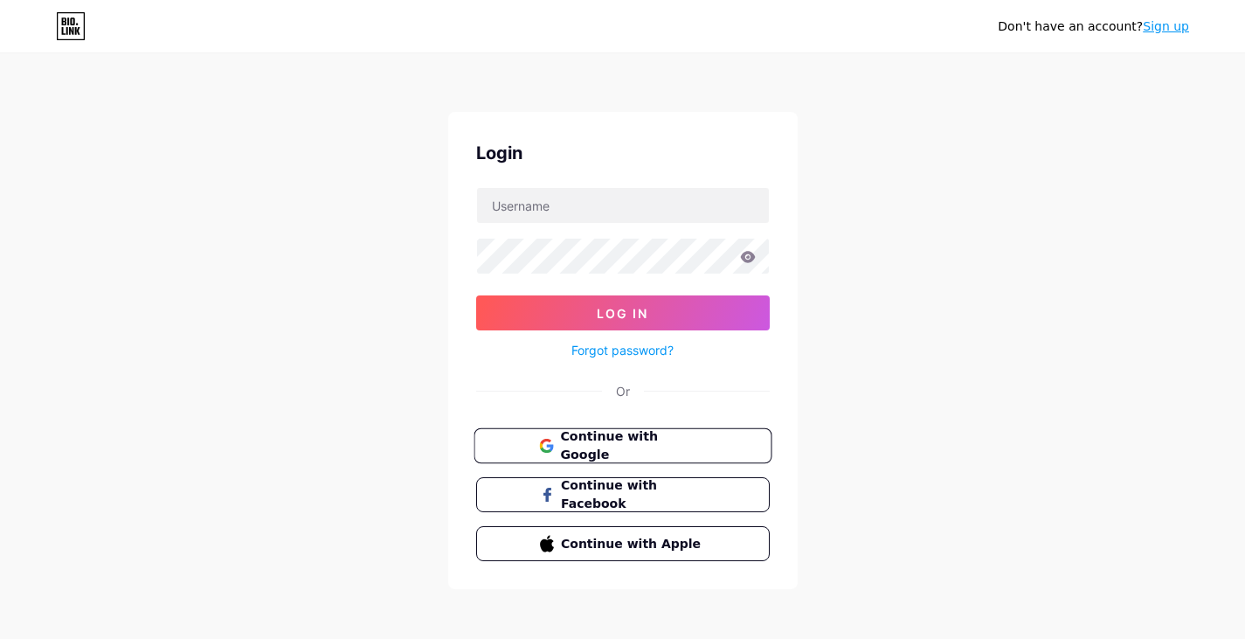
click at [679, 440] on span "Continue with Google" at bounding box center [633, 446] width 146 height 38
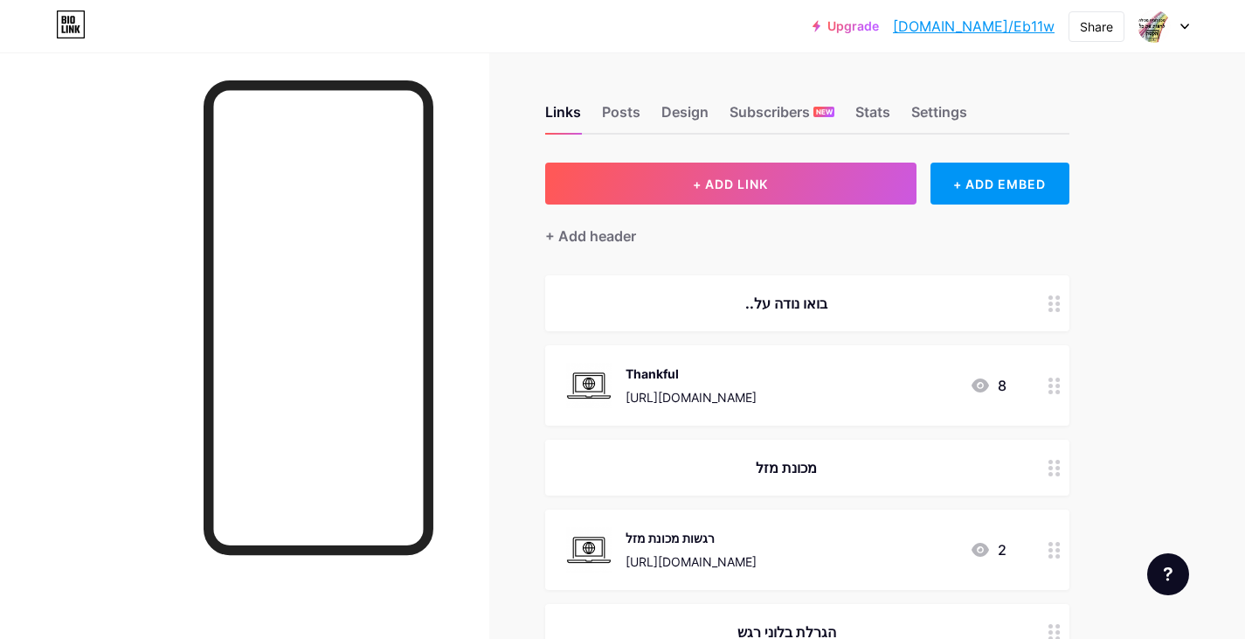
click at [1183, 28] on icon at bounding box center [1185, 27] width 9 height 6
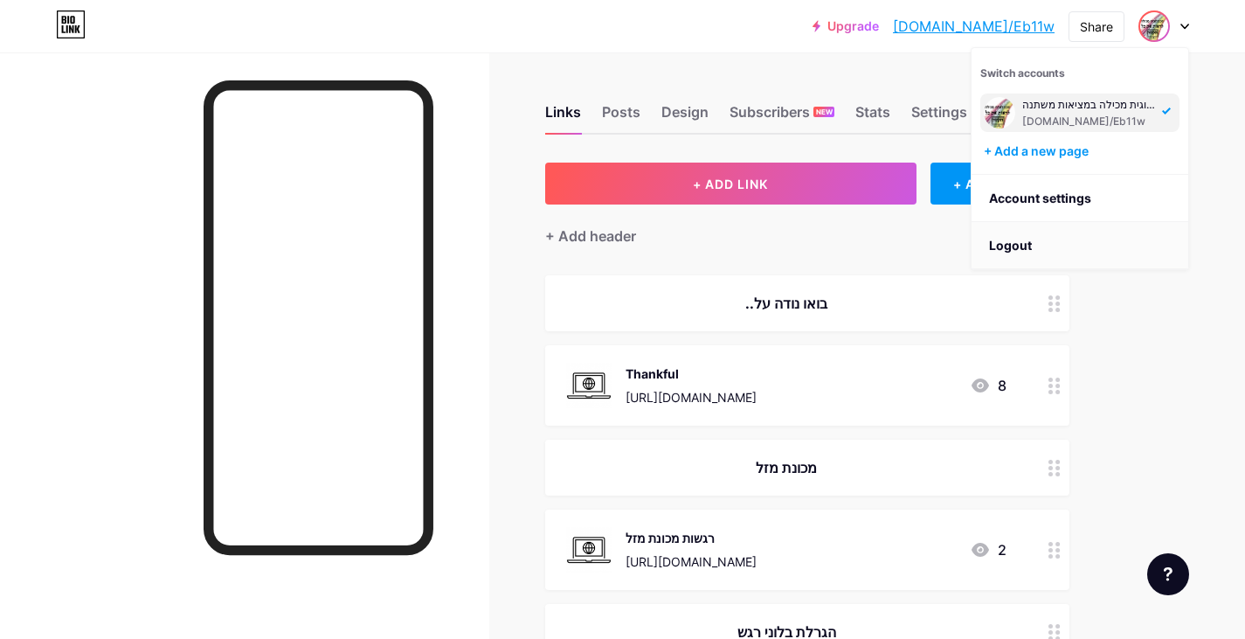
click at [1048, 238] on li "Logout" at bounding box center [1080, 245] width 217 height 47
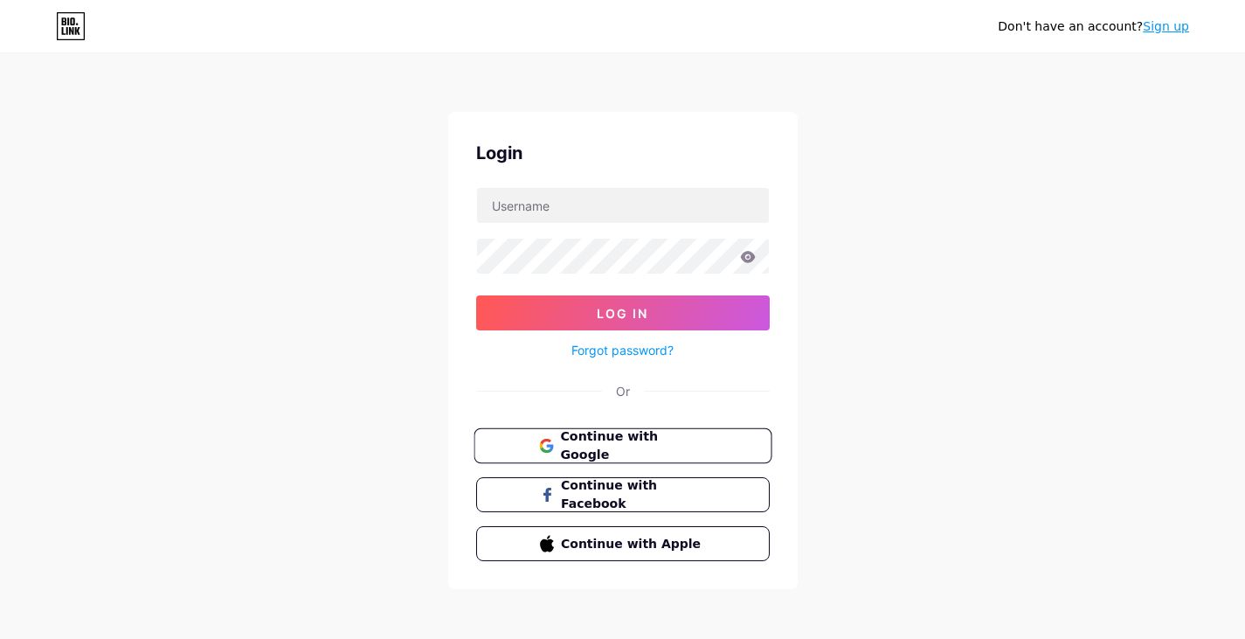
click at [646, 447] on span "Continue with Google" at bounding box center [633, 446] width 146 height 38
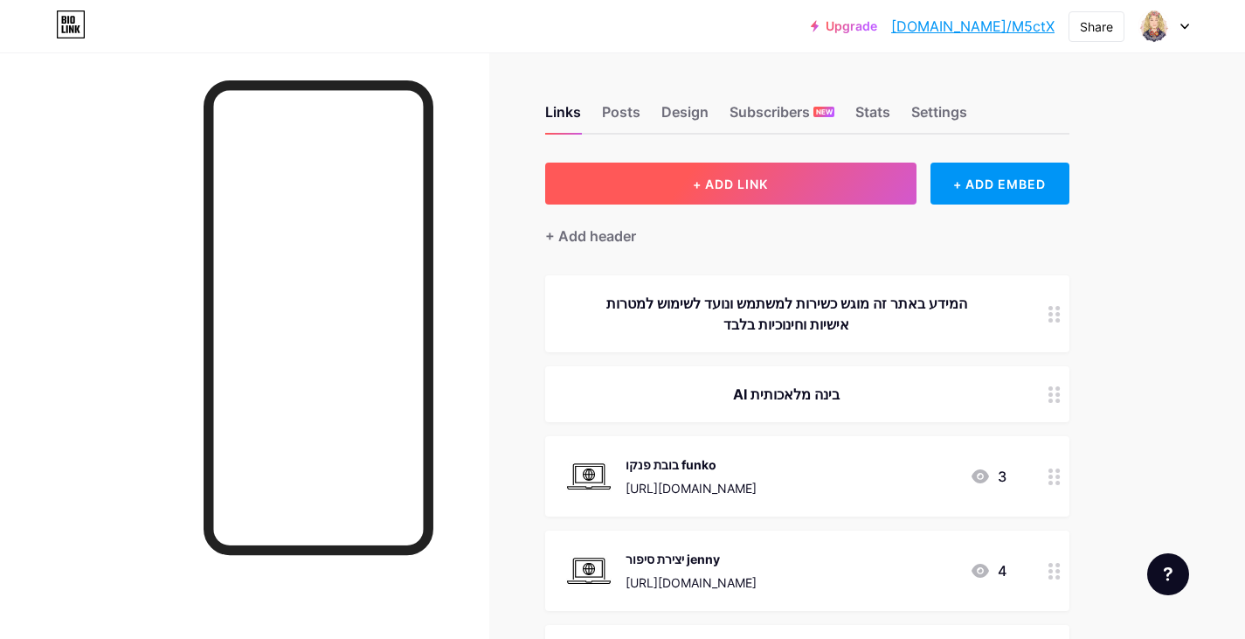
click at [842, 181] on button "+ ADD LINK" at bounding box center [730, 184] width 371 height 42
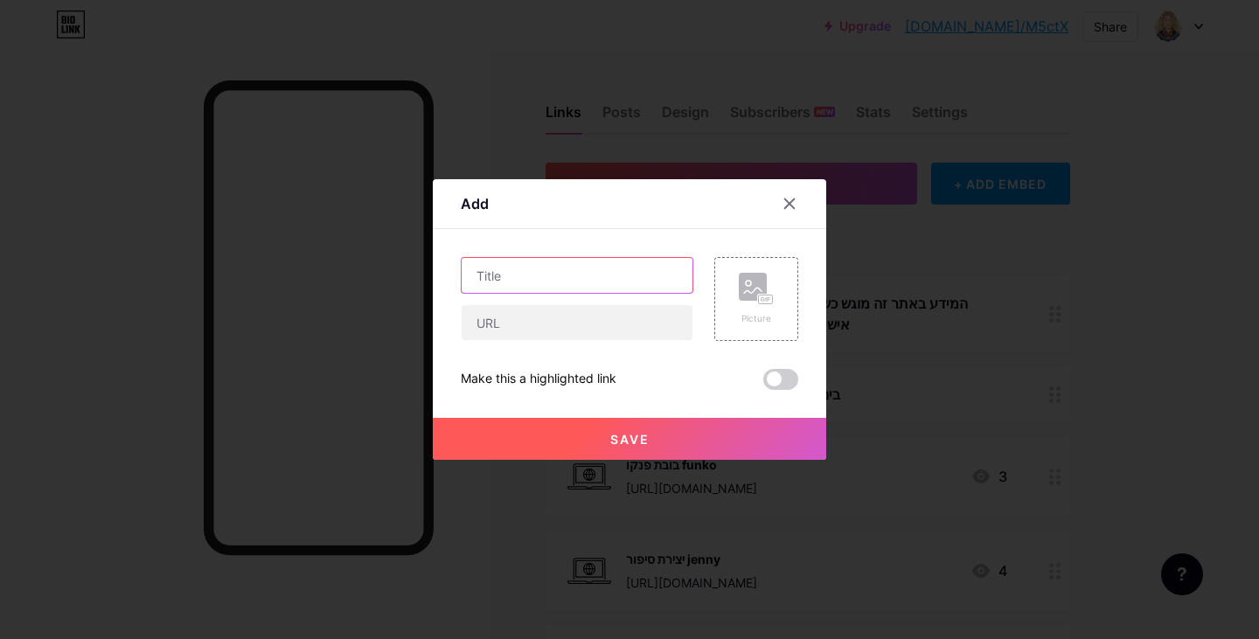
click at [613, 284] on input "text" at bounding box center [576, 275] width 231 height 35
type input "m"
type input "t"
type input "ציור הופך לסרטון אנימציה"
click at [524, 335] on input "text" at bounding box center [576, 322] width 231 height 35
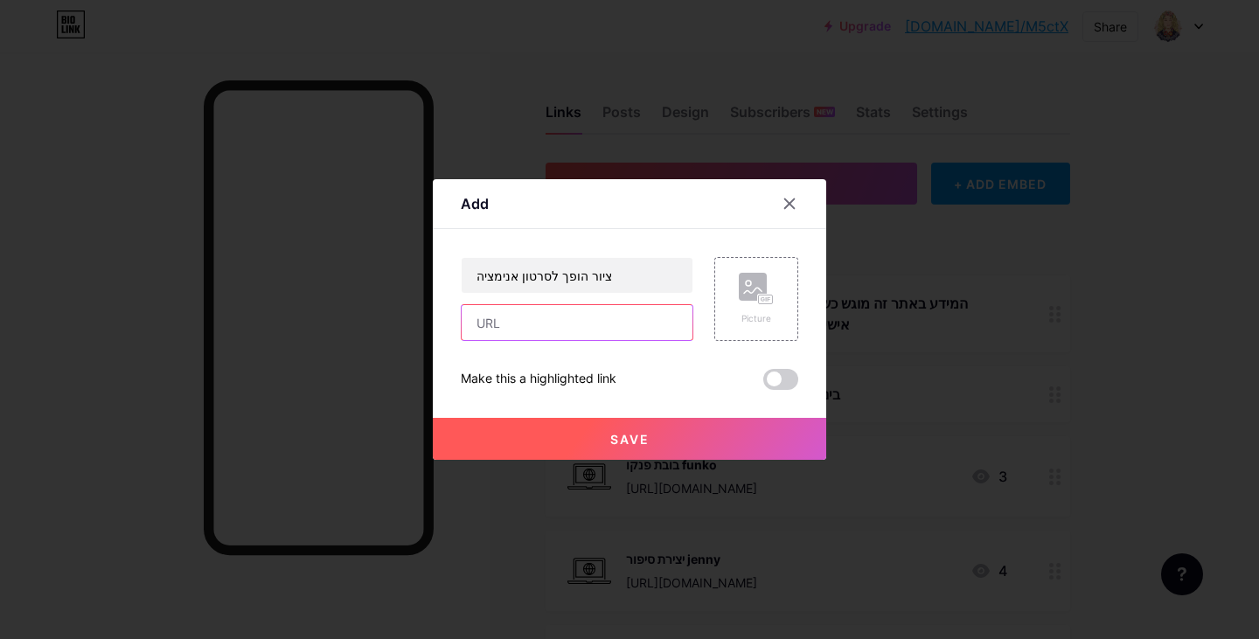
paste input "https://www.youtube.com/watch?v=SBCHhetyj98&ab_channel=%D7%A2%D7%99%D7%A0%D7%99…"
type input "https://www.youtube.com/watch?v=SBCHhetyj98&ab_channel=%D7%A2%D7%99%D7%A0%D7%99…"
click at [744, 300] on rect at bounding box center [753, 287] width 28 height 28
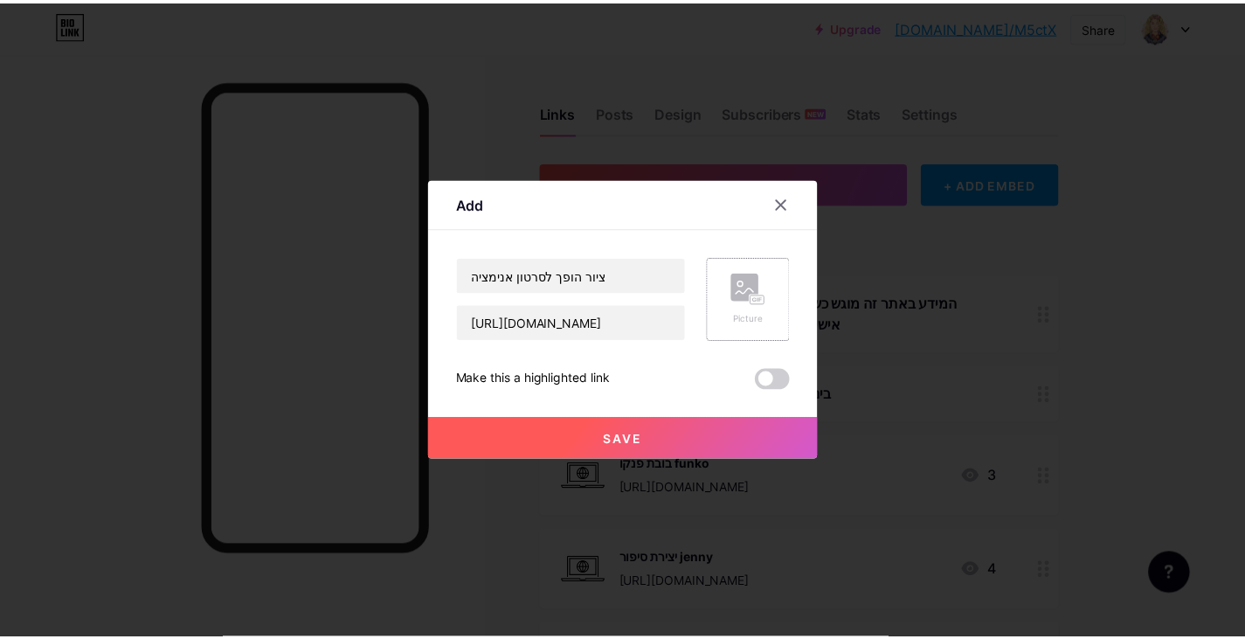
scroll to position [0, 0]
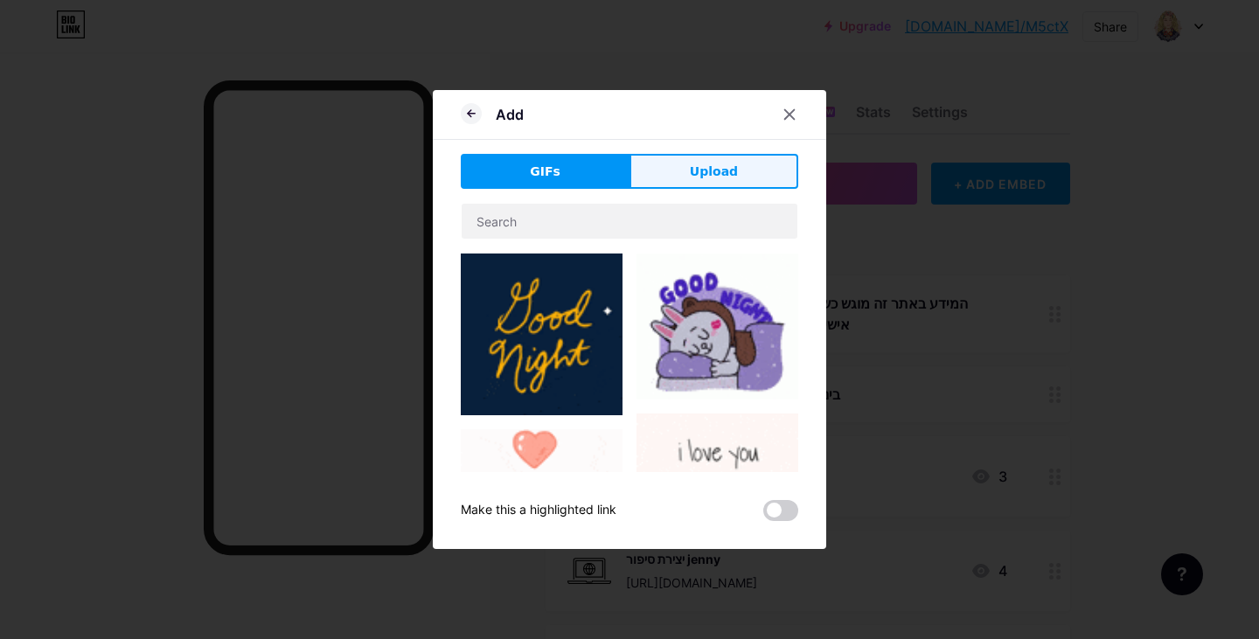
click at [746, 180] on button "Upload" at bounding box center [713, 171] width 169 height 35
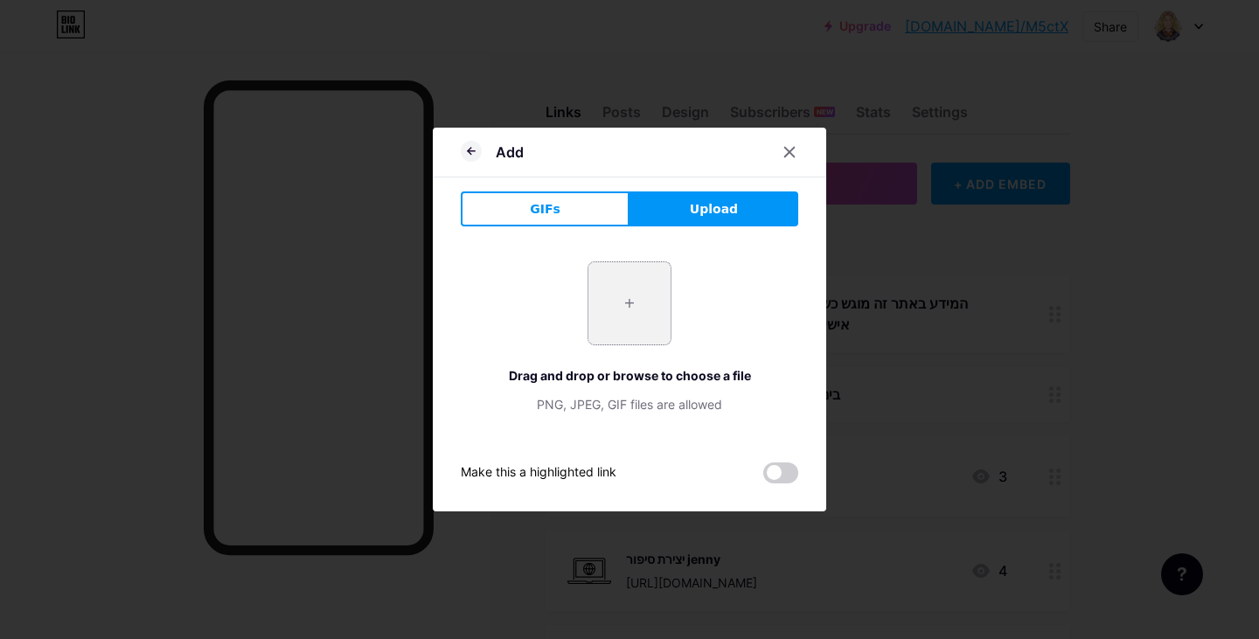
click at [618, 304] on input "file" at bounding box center [629, 303] width 82 height 82
type input "C:\fakepath\מחשב.jpg"
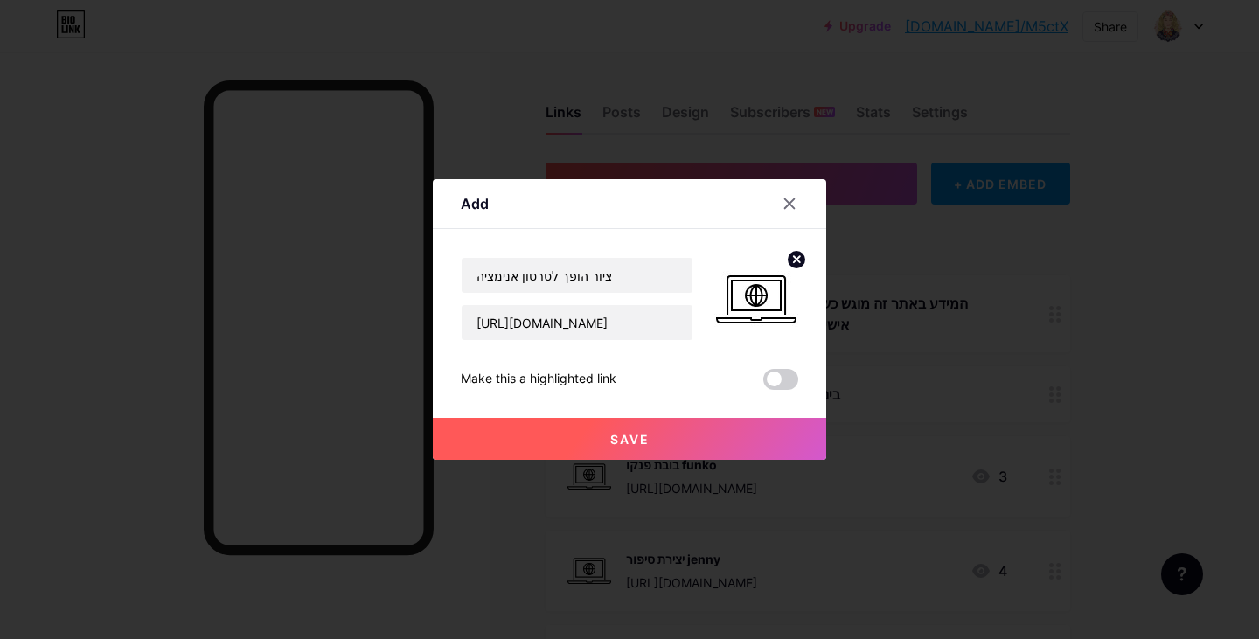
click at [655, 442] on button "Save" at bounding box center [629, 439] width 393 height 42
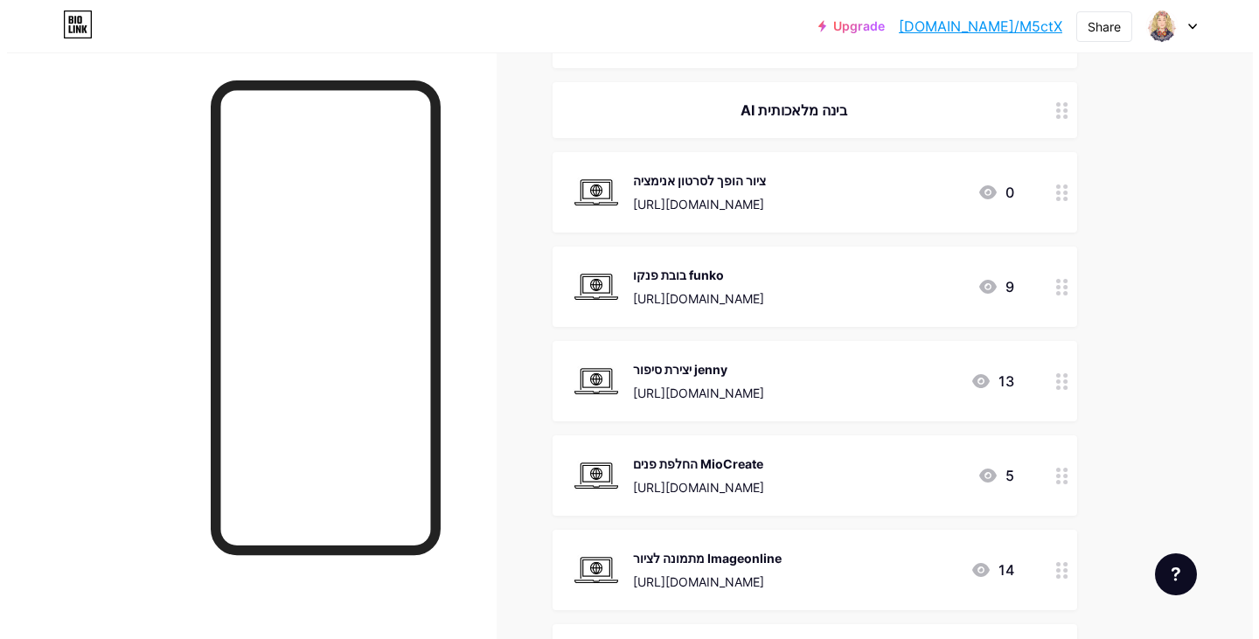
scroll to position [87, 0]
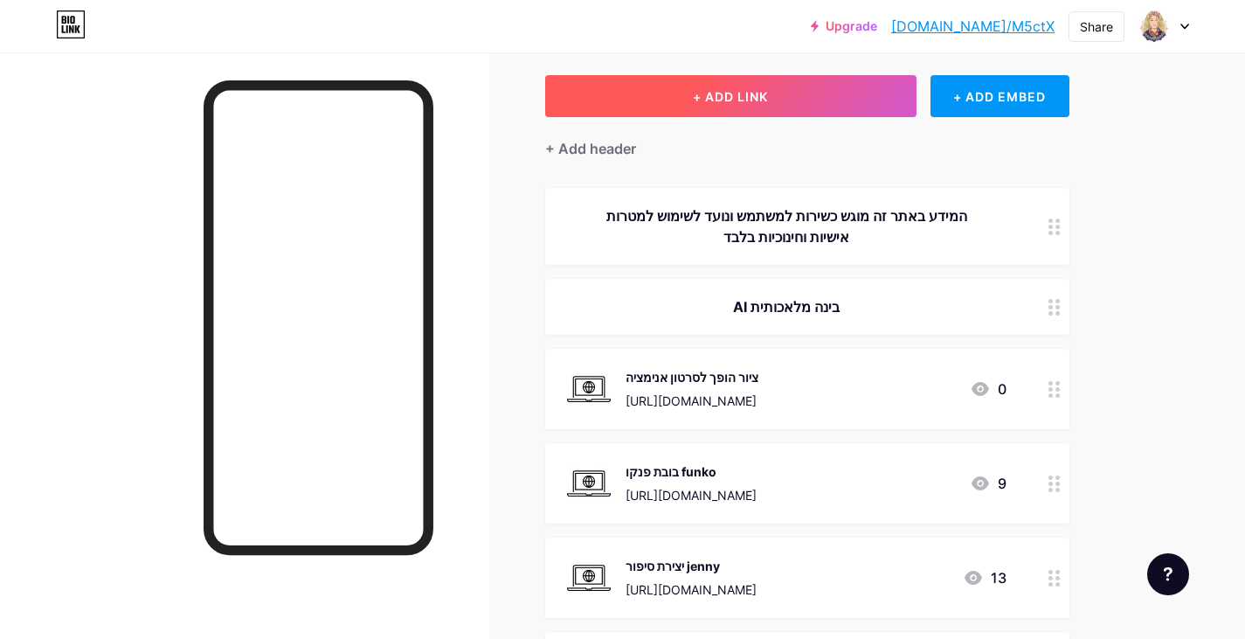
click at [771, 92] on button "+ ADD LINK" at bounding box center [730, 96] width 371 height 42
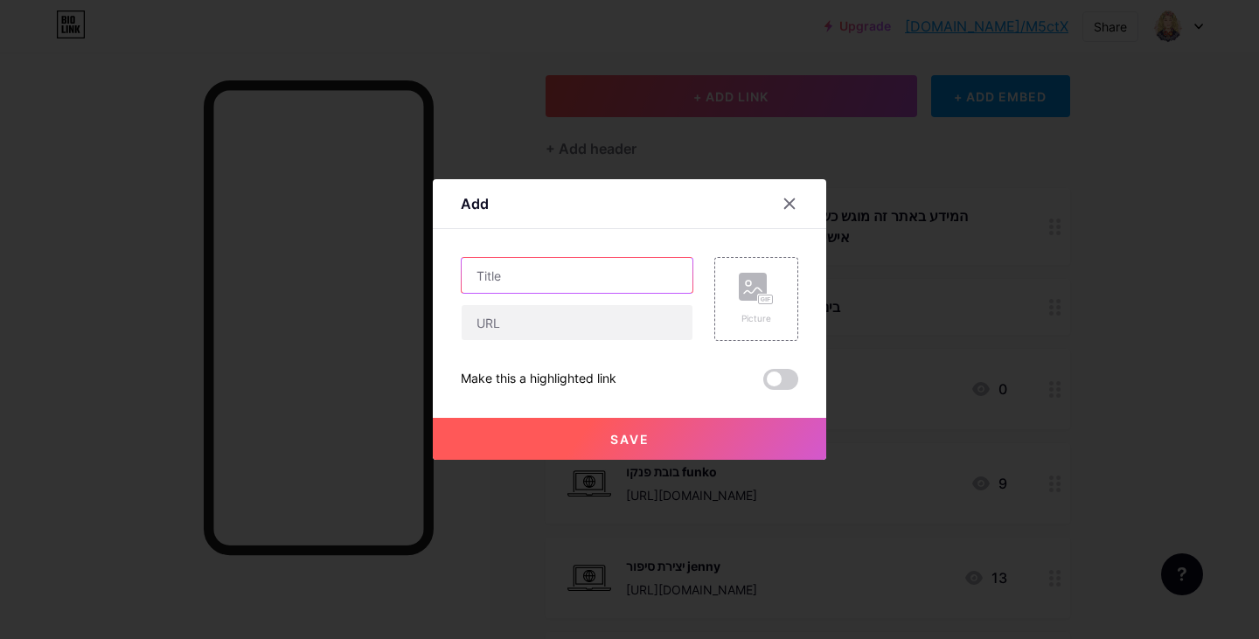
click at [634, 265] on input "text" at bounding box center [576, 275] width 231 height 35
type input "יצירת תמונה במהירות"
click at [581, 319] on input "text" at bounding box center [576, 322] width 231 height 35
paste input "https://www.youtube.com/watch?v=Y5z03P7D5Qo&ab_channel=%D7%A2%D7%99%D7%A0%D7%99…"
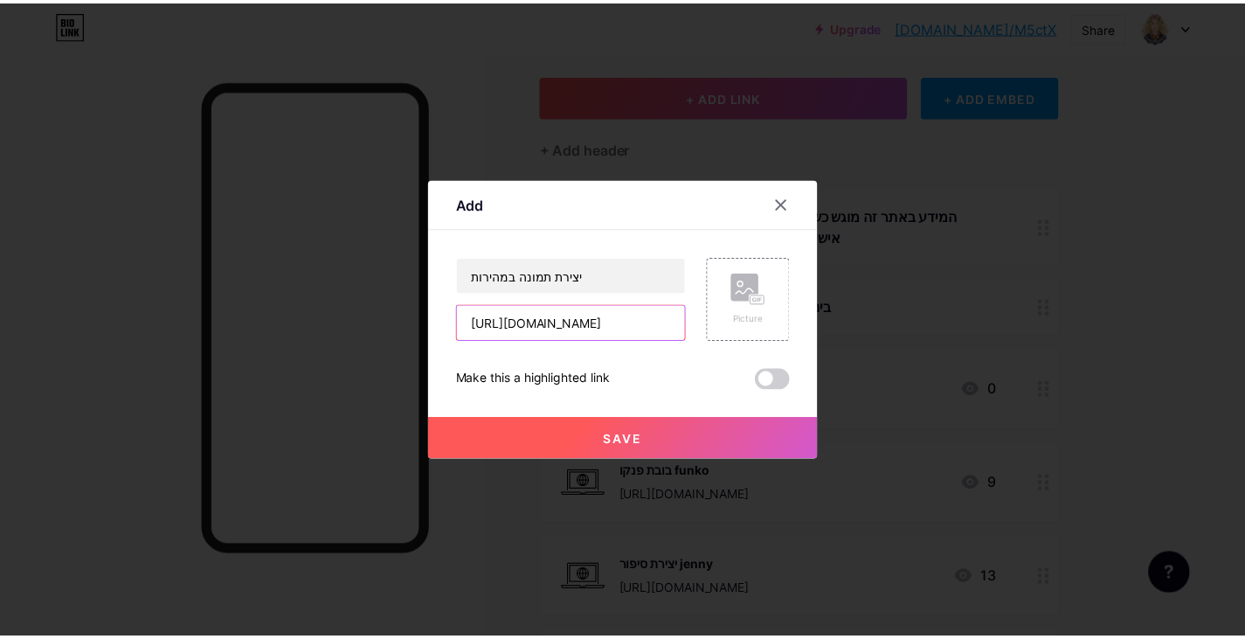
scroll to position [0, 1968]
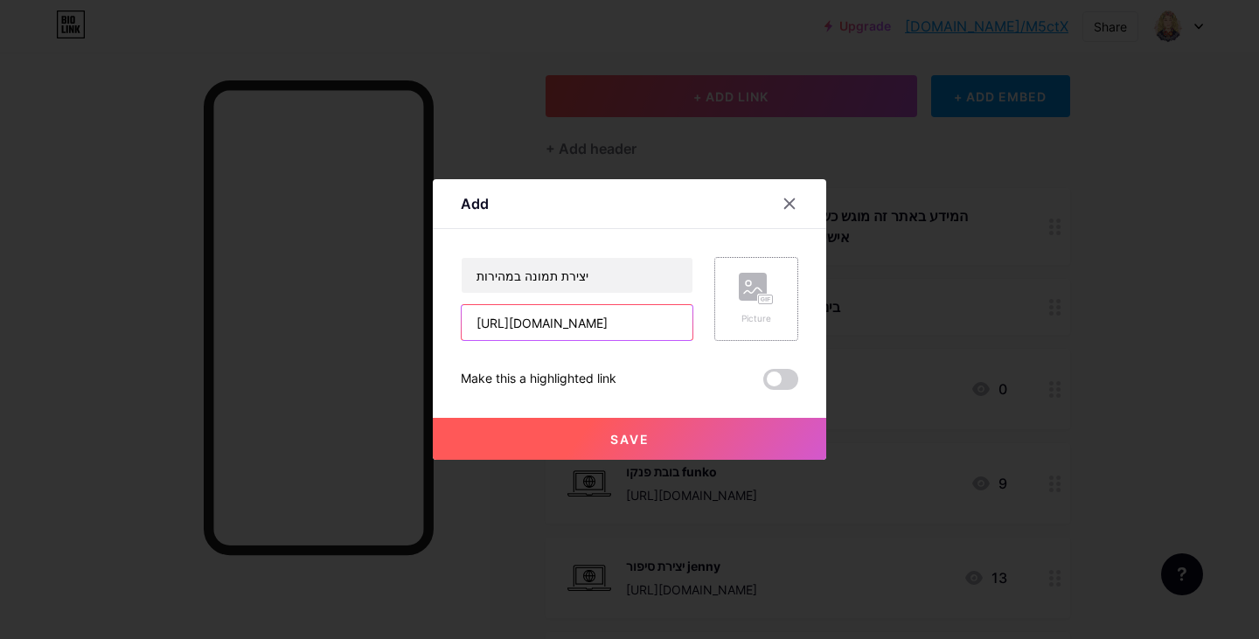
type input "https://www.youtube.com/watch?v=Y5z03P7D5Qo&ab_channel=%D7%A2%D7%99%D7%A0%D7%99…"
click at [753, 314] on div "Picture" at bounding box center [756, 318] width 35 height 13
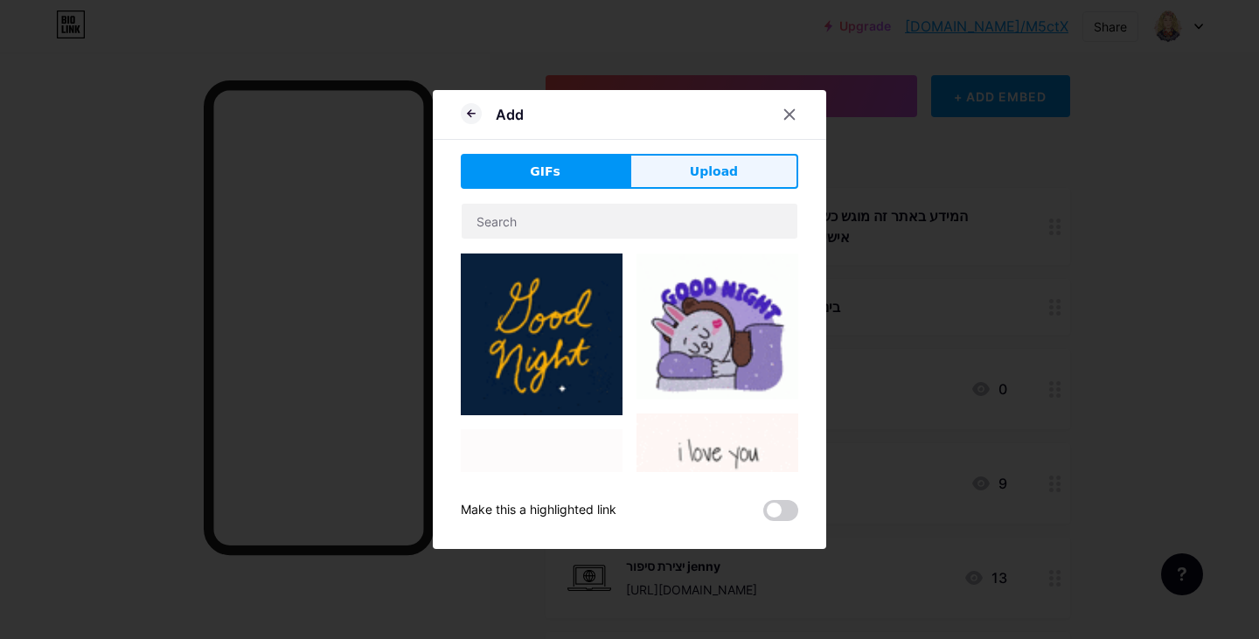
click at [698, 184] on button "Upload" at bounding box center [713, 171] width 169 height 35
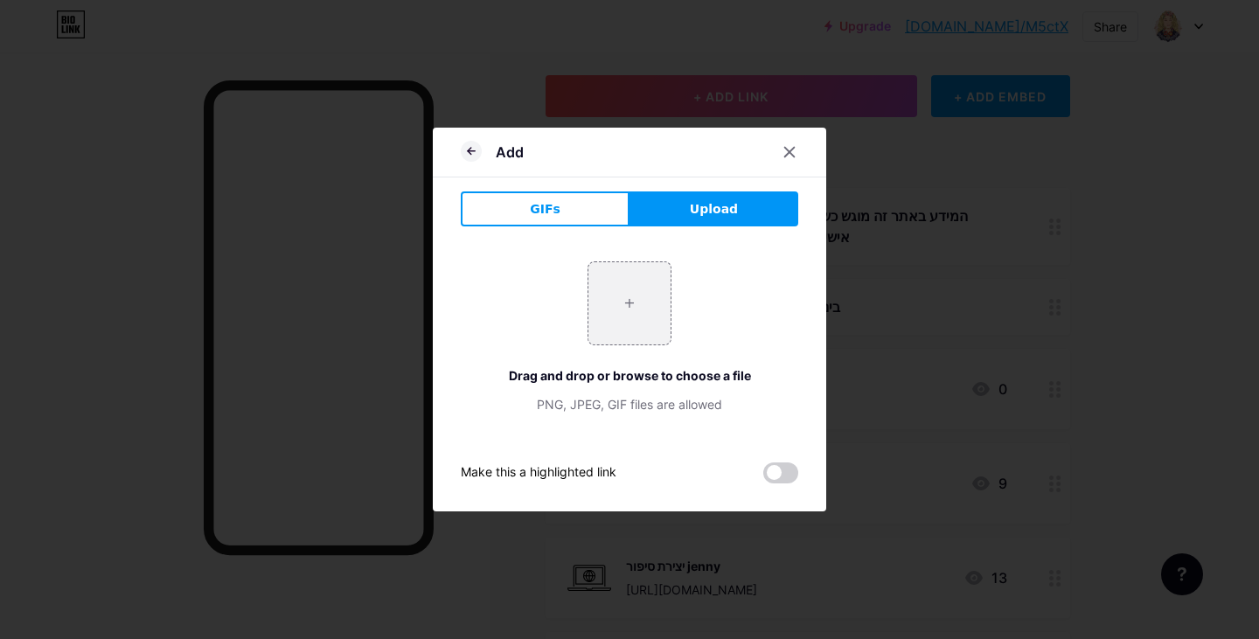
click at [676, 217] on button "Upload" at bounding box center [713, 208] width 169 height 35
click at [628, 304] on input "file" at bounding box center [629, 303] width 82 height 82
type input "C:\fakepath\מחשב.jpg"
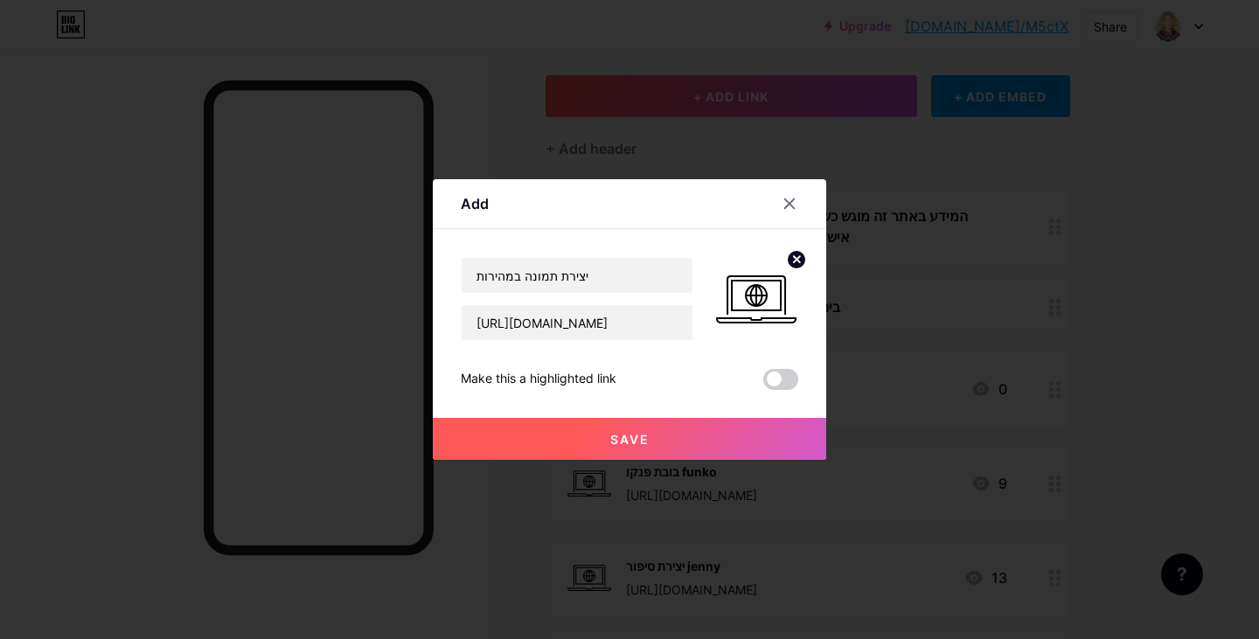
click at [651, 449] on button "Save" at bounding box center [629, 439] width 393 height 42
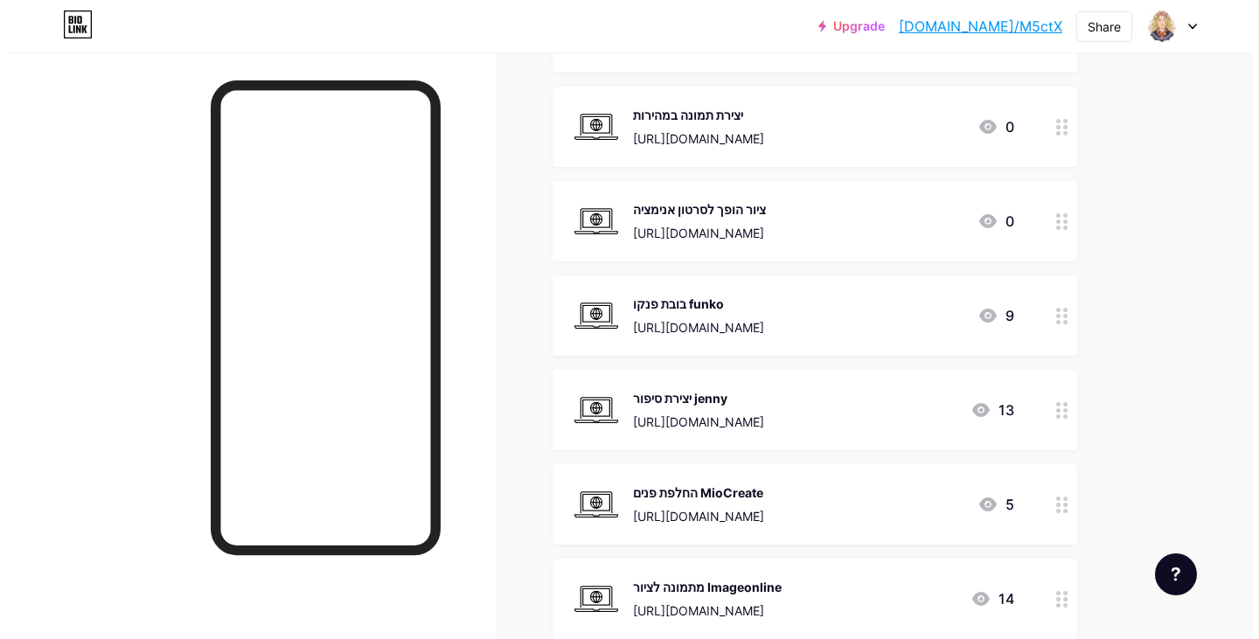
scroll to position [0, 0]
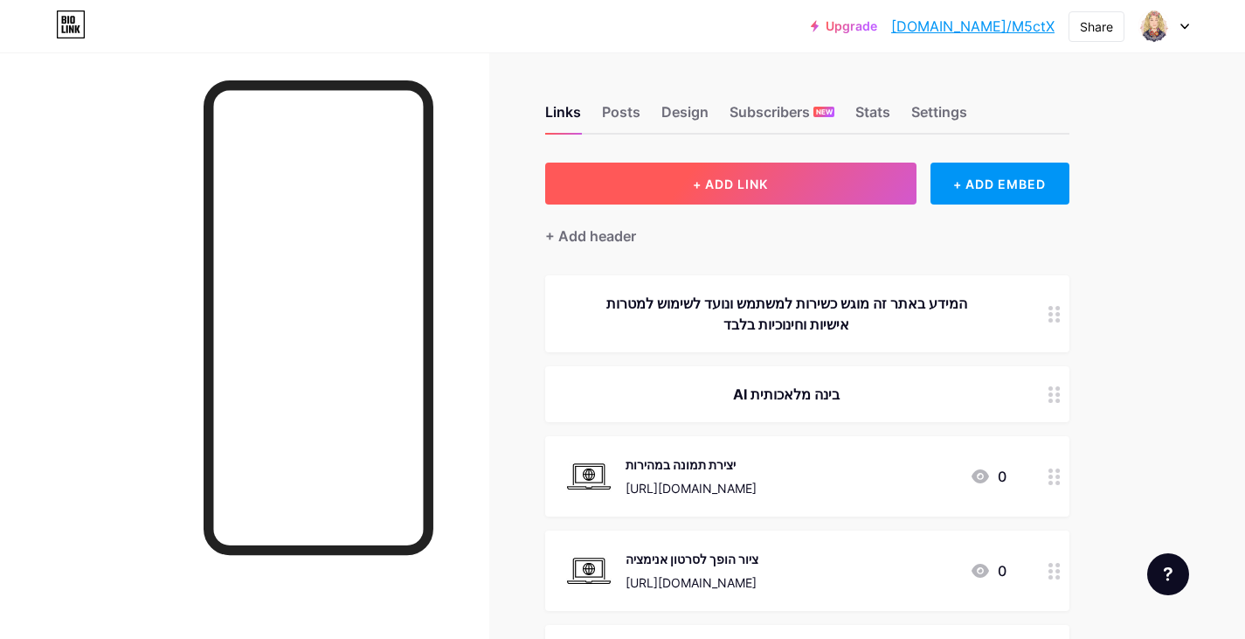
click at [755, 186] on span "+ ADD LINK" at bounding box center [730, 184] width 75 height 15
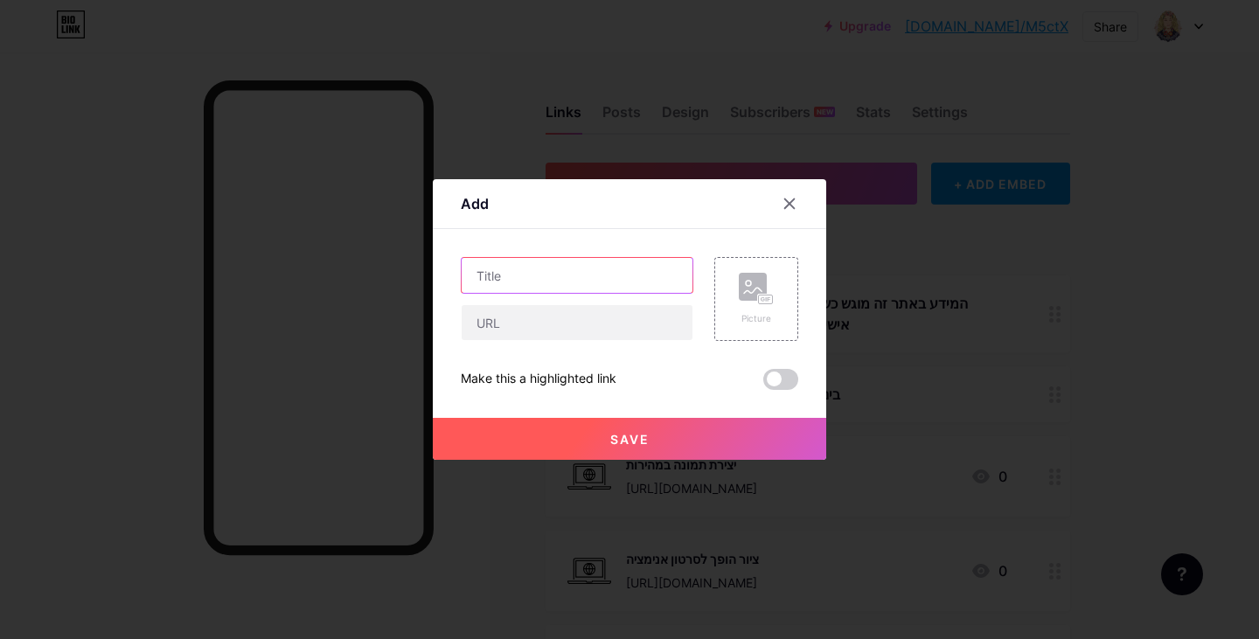
click at [618, 278] on input "text" at bounding box center [576, 275] width 231 height 35
type input "פיקה יצירת אפקט לתמונה"
click at [545, 311] on input "text" at bounding box center [576, 322] width 231 height 35
paste input "https://www.youtube.com/watch?v=hYba5bQdG8M&ab_channel=%D7%A2%D7%99%D7%A0%D7%99…"
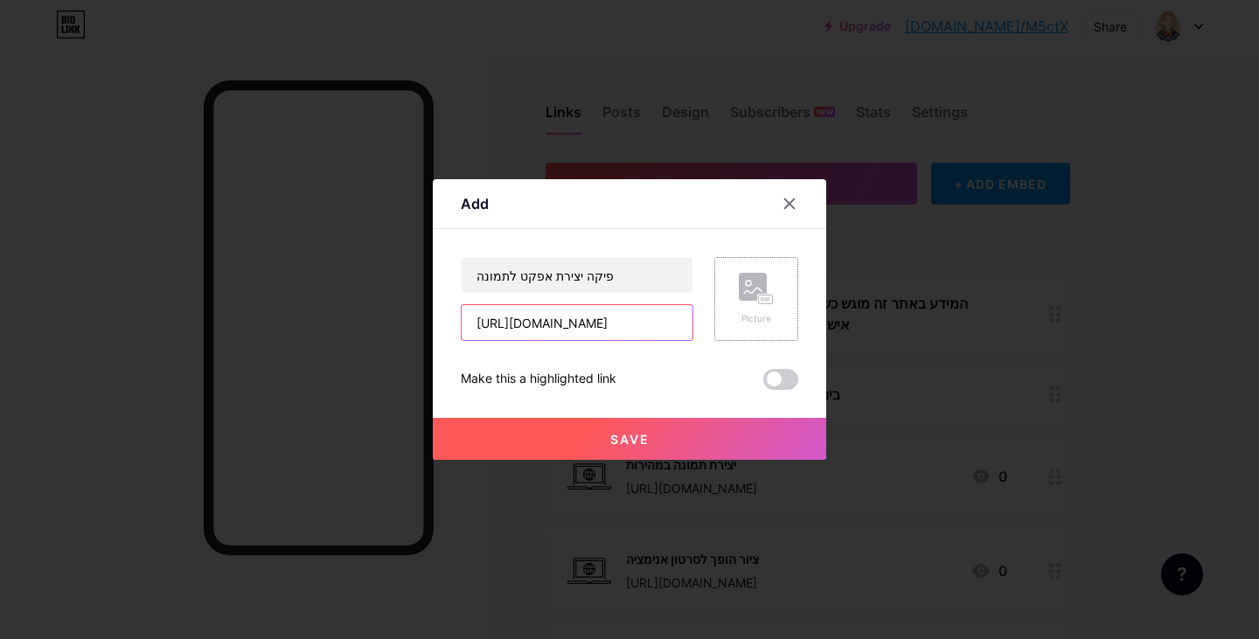
type input "https://www.youtube.com/watch?v=hYba5bQdG8M&ab_channel=%D7%A2%D7%99%D7%A0%D7%99…"
click at [749, 297] on rect at bounding box center [753, 287] width 28 height 28
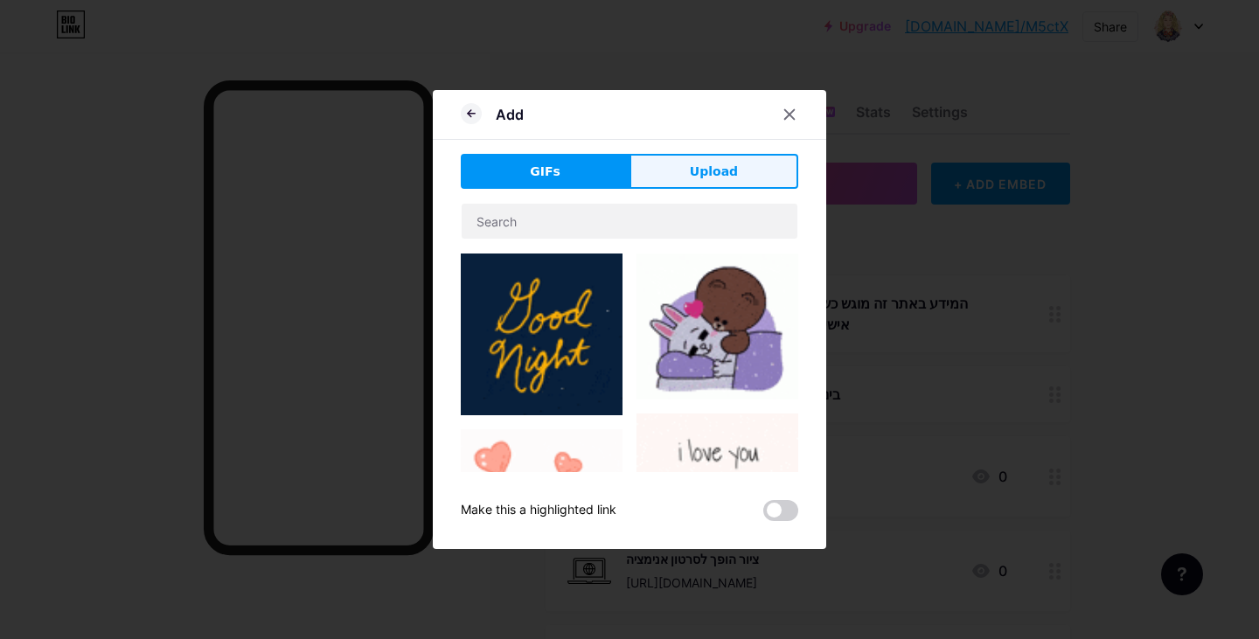
click at [701, 163] on span "Upload" at bounding box center [714, 172] width 48 height 18
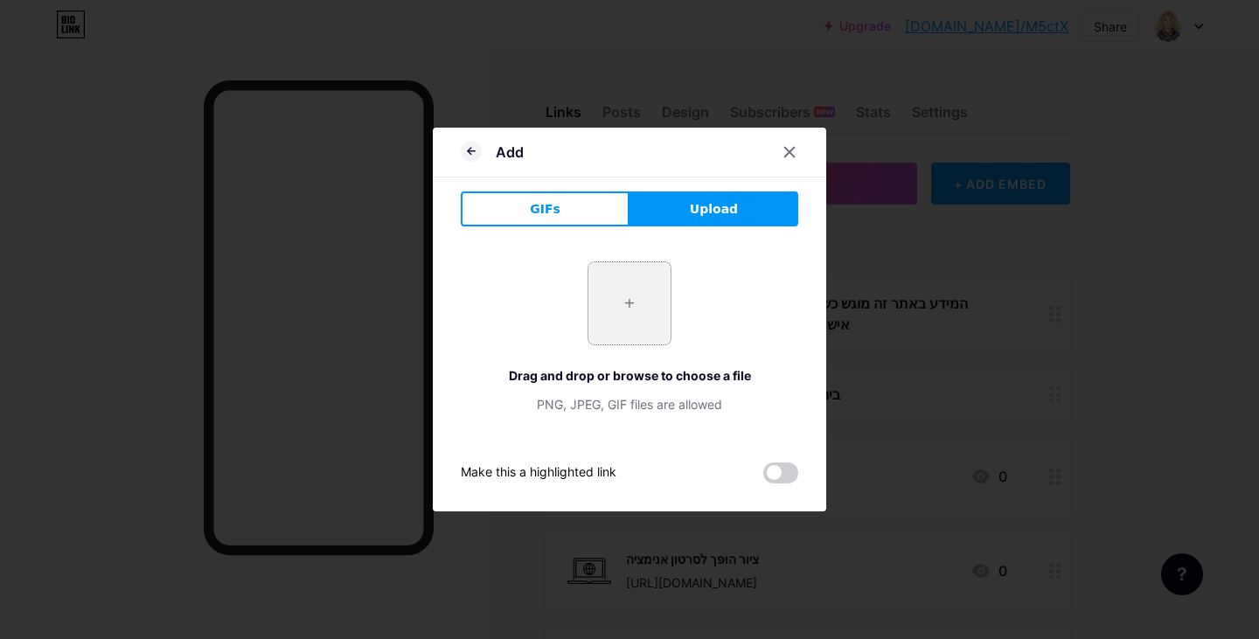
click at [614, 297] on input "file" at bounding box center [629, 303] width 82 height 82
type input "C:\fakepath\מחשב.jpg"
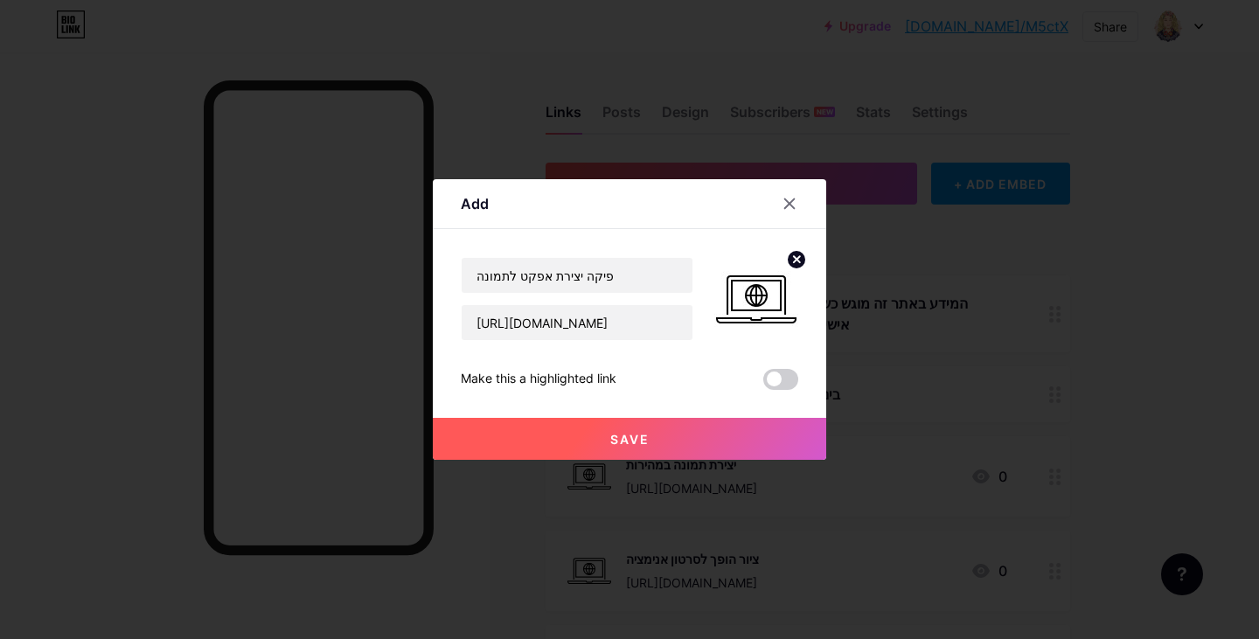
click at [601, 438] on button "Save" at bounding box center [629, 439] width 393 height 42
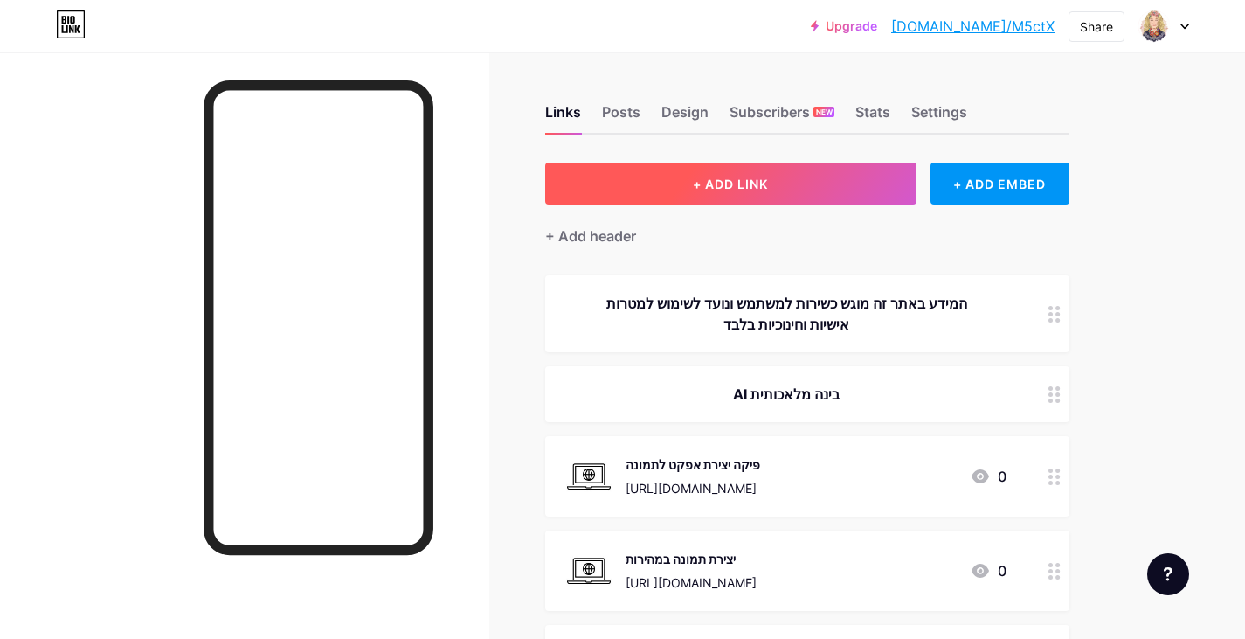
click at [808, 171] on button "+ ADD LINK" at bounding box center [730, 184] width 371 height 42
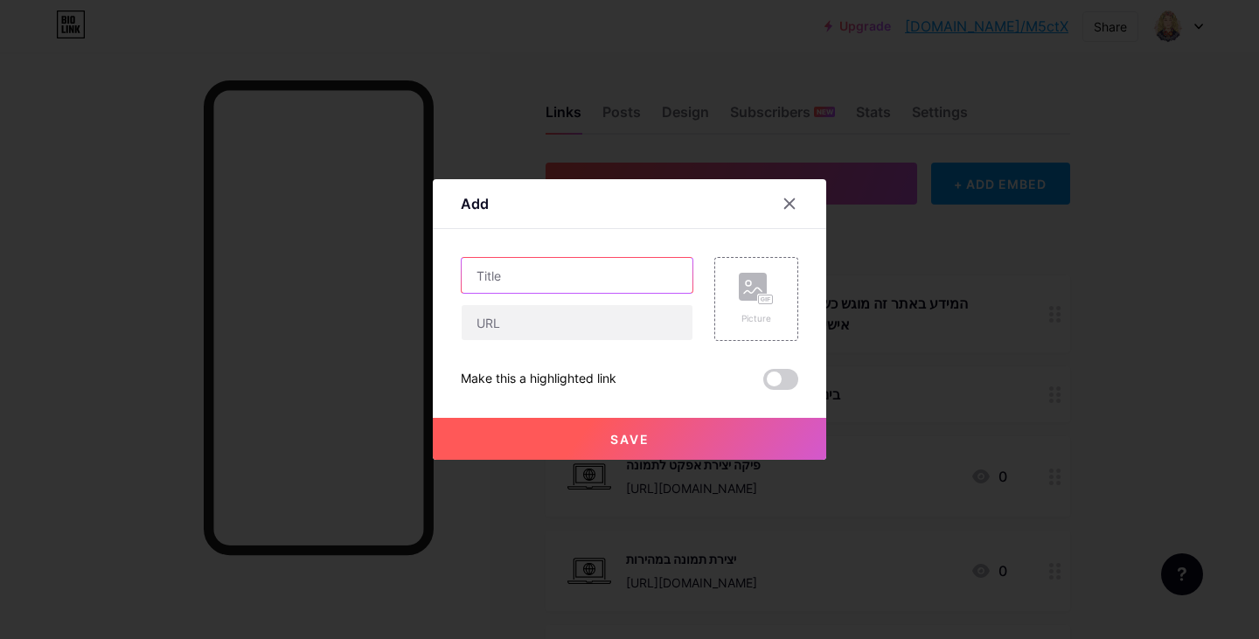
click at [642, 281] on input "text" at bounding box center [576, 275] width 231 height 35
paste input "https://www.youtube.com/watch?v=di6wF9KOwUg&ab_channel=%D7%A2%D7%99%D7%A0%D7%99…"
type input "https://www.youtube.com/watch?v=di6wF9KOwUg&ab_channel=%D7%A2%D7%99%D7%A0%D7%99…"
click at [572, 333] on input "text" at bounding box center [576, 322] width 231 height 35
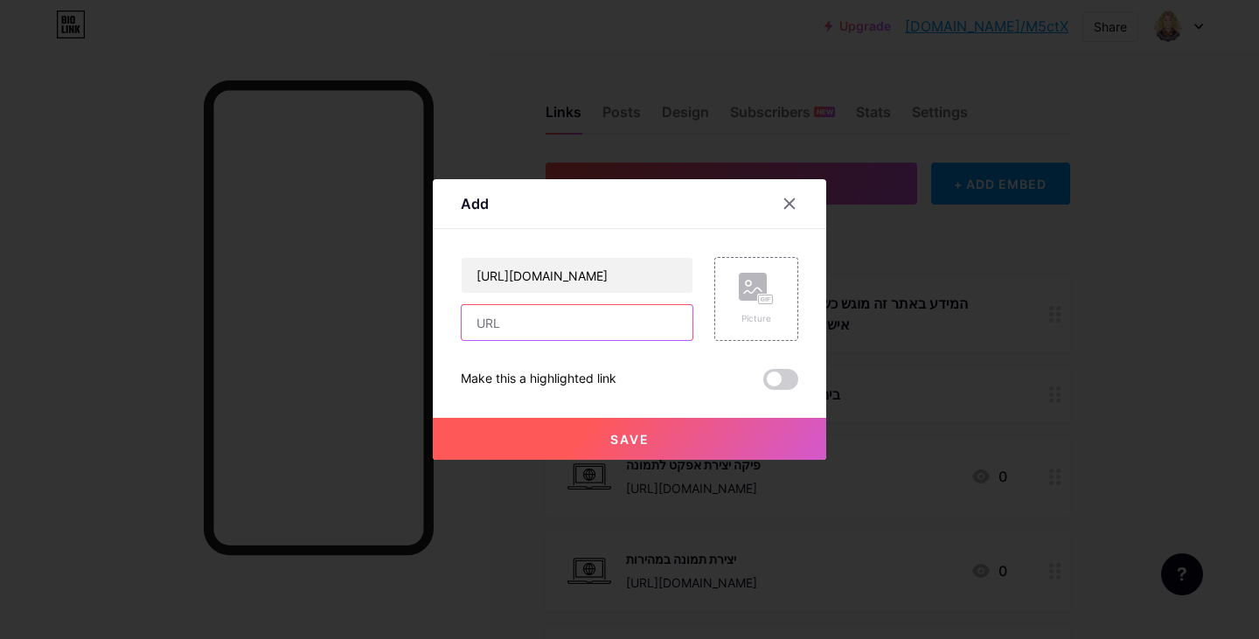
scroll to position [0, 0]
type input "גוגל AI Studio"
click at [761, 284] on icon at bounding box center [756, 289] width 35 height 32
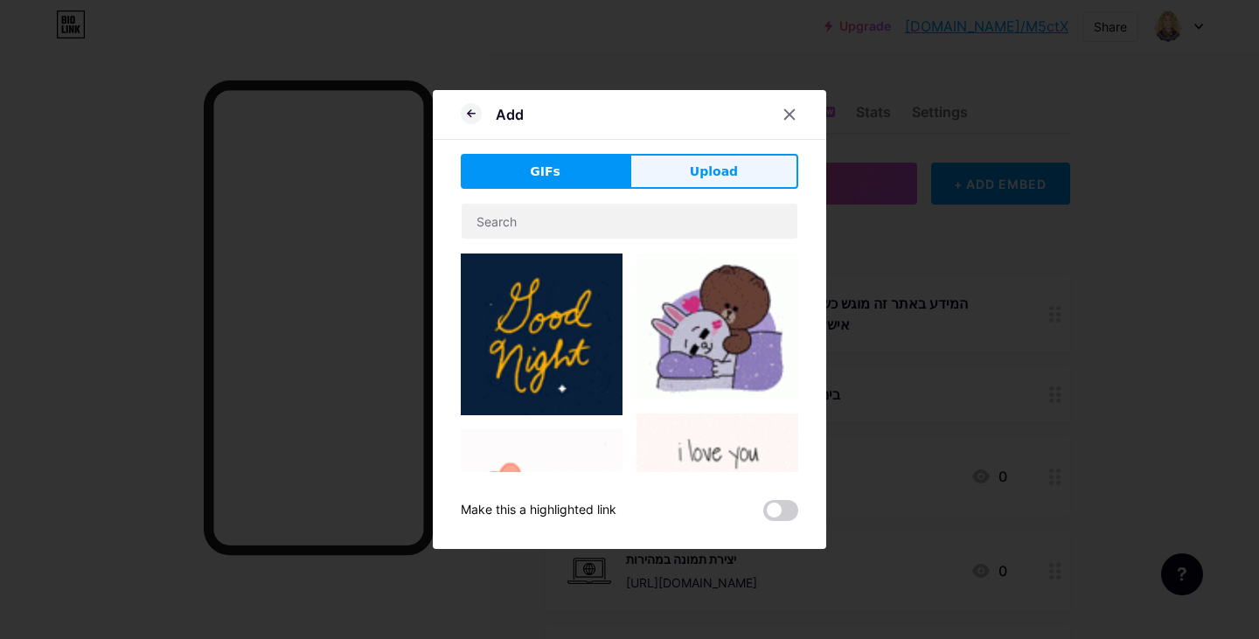
click at [719, 170] on span "Upload" at bounding box center [714, 172] width 48 height 18
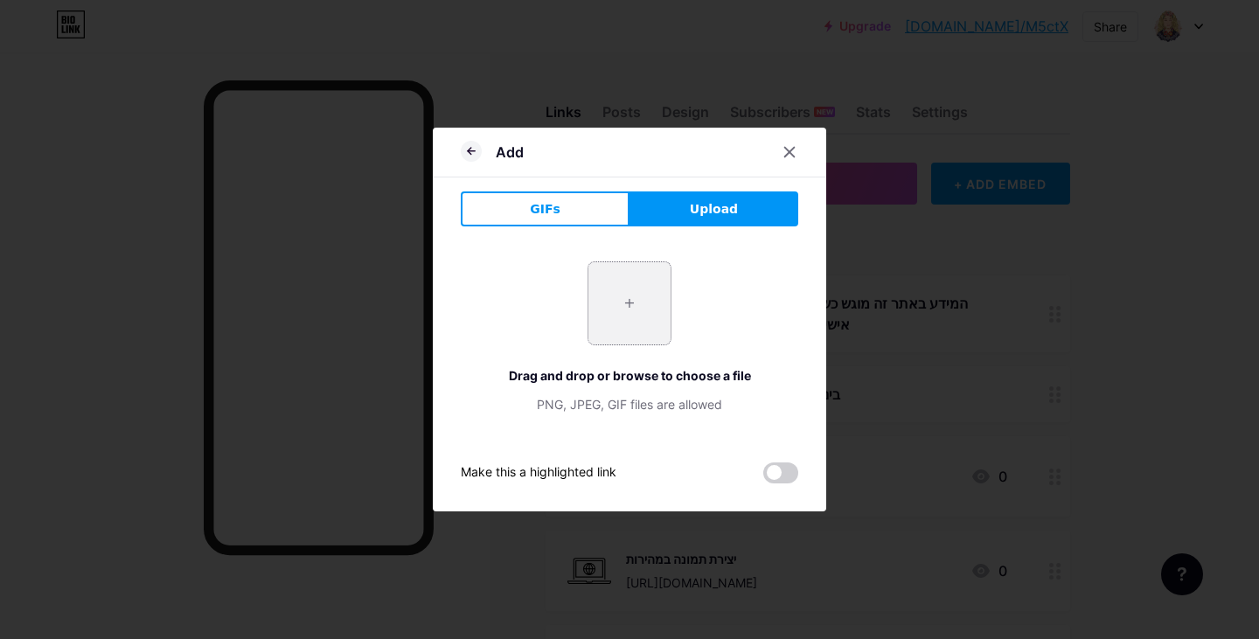
click at [627, 295] on input "file" at bounding box center [629, 303] width 82 height 82
type input "C:\fakepath\מחשב.jpg"
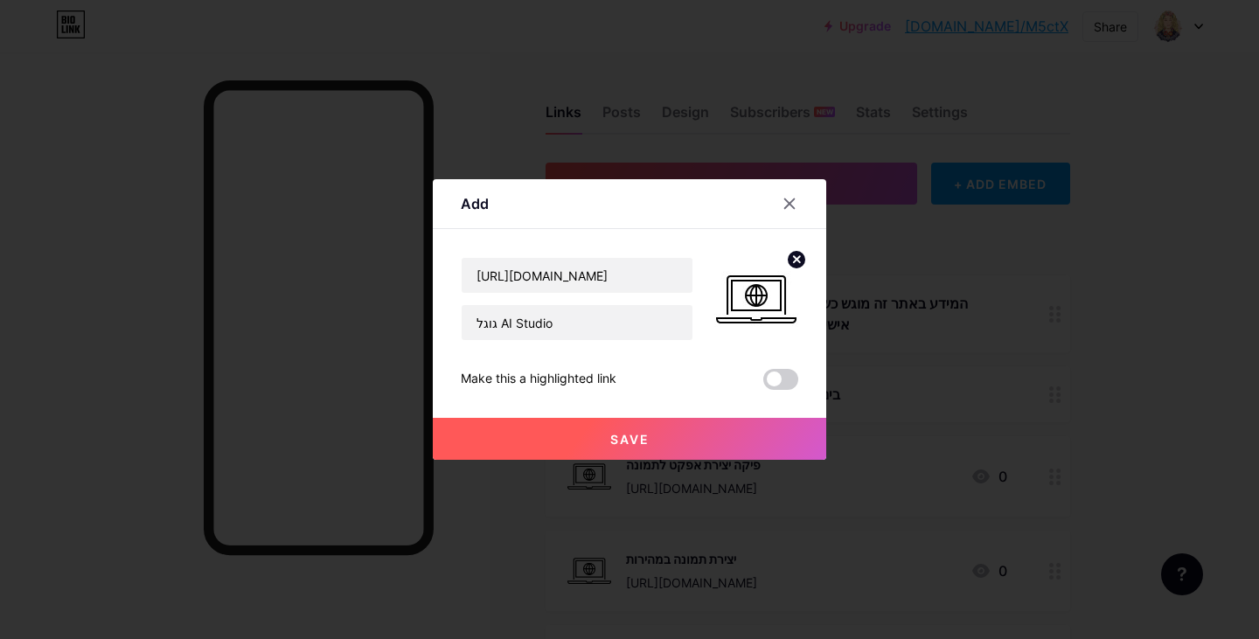
click at [660, 440] on button "Save" at bounding box center [629, 439] width 393 height 42
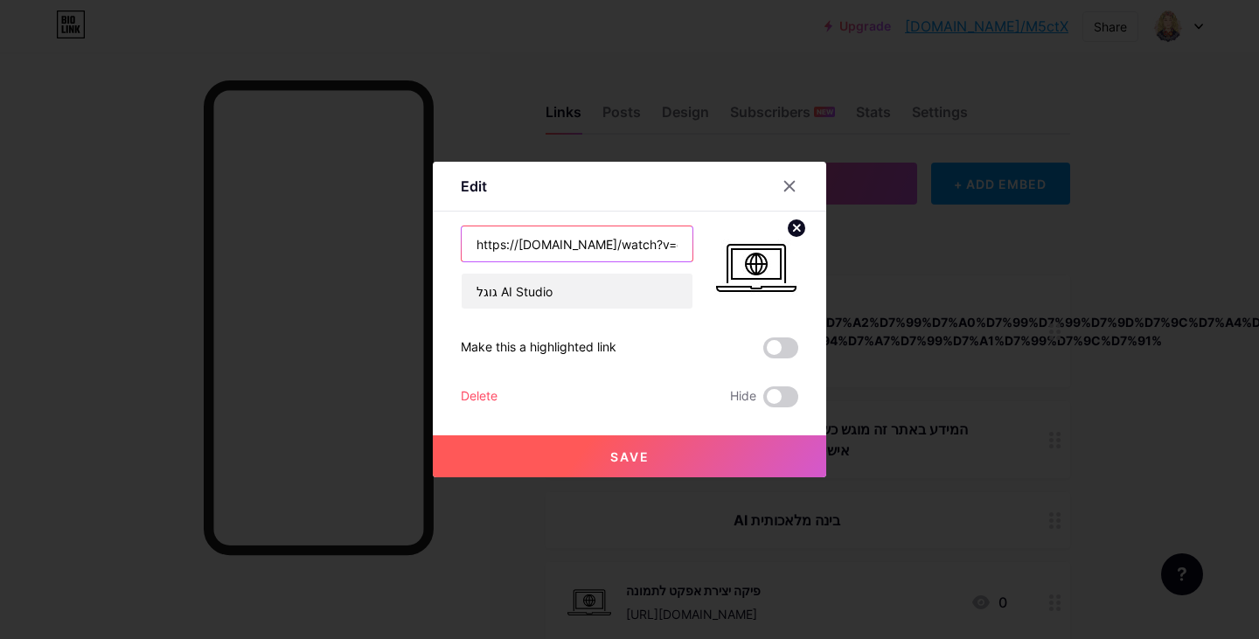
click at [664, 240] on input "https://www.youtube.com/watch?v=di6wF9KOwUg&ab_channel=%D7%A2%D7%99%D7%A0%D7%99…" at bounding box center [576, 243] width 231 height 35
drag, startPoint x: 677, startPoint y: 240, endPoint x: 427, endPoint y: 240, distance: 250.8
click at [433, 240] on div "Edit Content YouTube Play YouTube video without leaving your page. ADD Vimeo Pl…" at bounding box center [629, 320] width 393 height 316
click at [549, 245] on input "https://www.youtube.com/watch?v=di6wF9KOwUg&ab_channel=%D7%A2%D7%99%D7%A0%D7%99…" at bounding box center [576, 243] width 231 height 35
drag, startPoint x: 566, startPoint y: 294, endPoint x: 454, endPoint y: 291, distance: 112.8
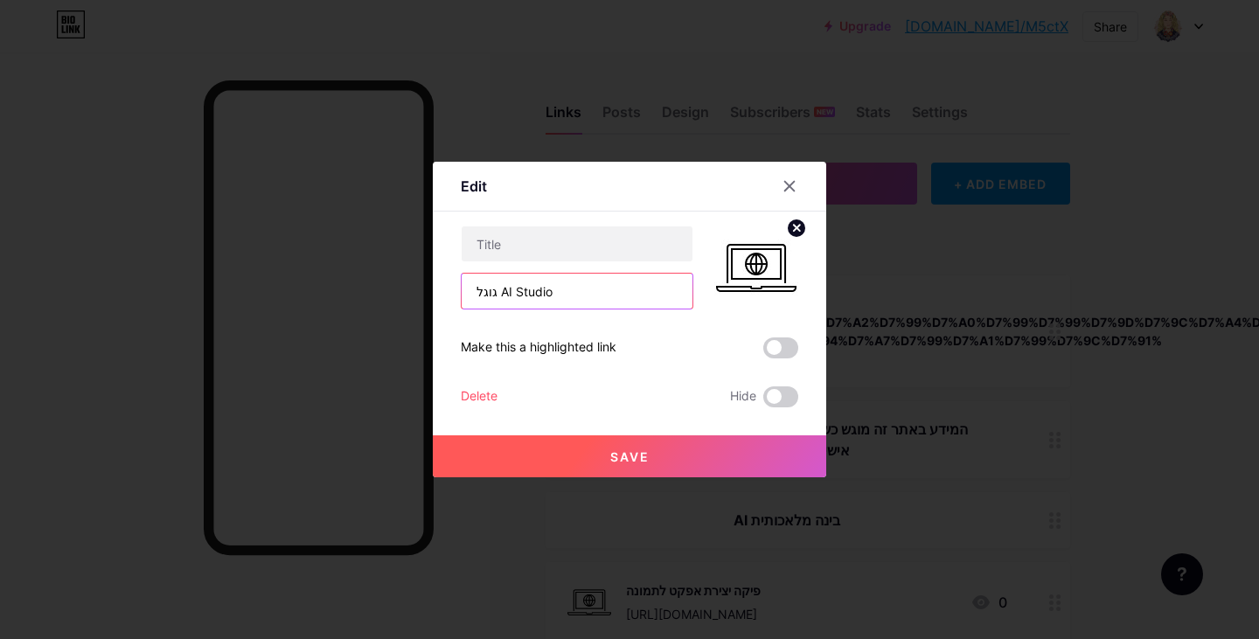
click at [461, 291] on div "גוגל AI Studio" at bounding box center [577, 291] width 232 height 37
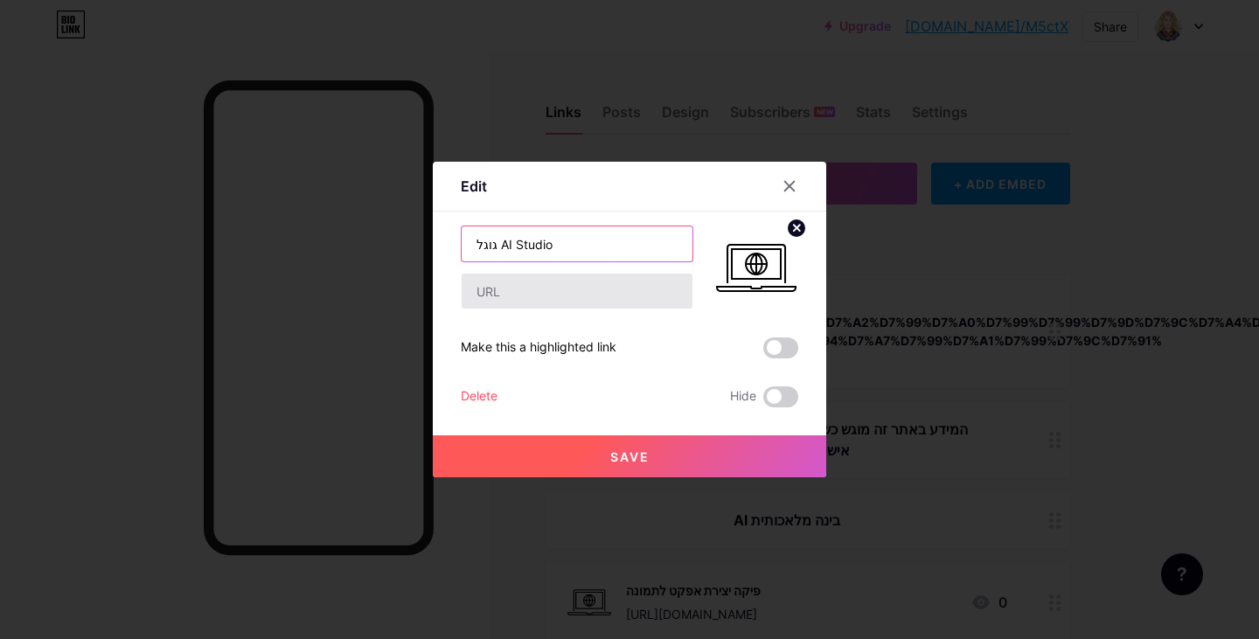
type input "גוגל AI Studio"
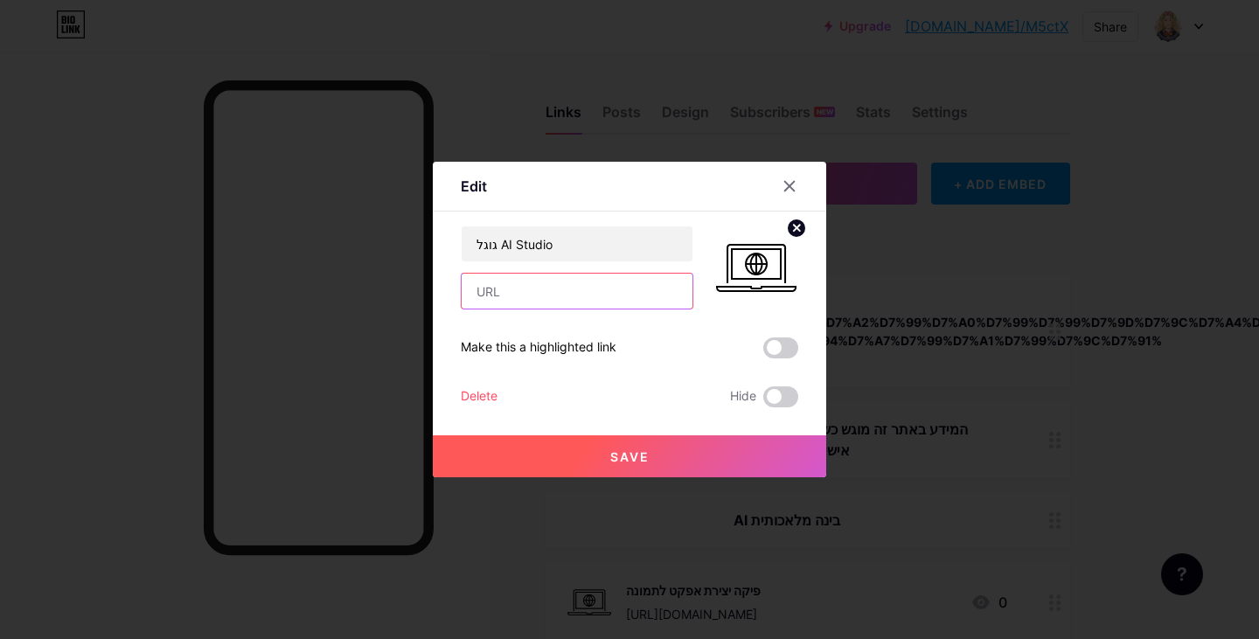
click at [532, 285] on input "text" at bounding box center [576, 291] width 231 height 35
paste input "https://www.youtube.com/watch?v=di6wF9KOwUg&ab_channel=%D7%A2%D7%99%D7%A0%D7%99…"
type input "https://www.youtube.com/watch?v=di6wF9KOwUg&ab_channel=%D7%A2%D7%99%D7%A0%D7%99…"
click at [626, 448] on button "Save" at bounding box center [629, 456] width 393 height 42
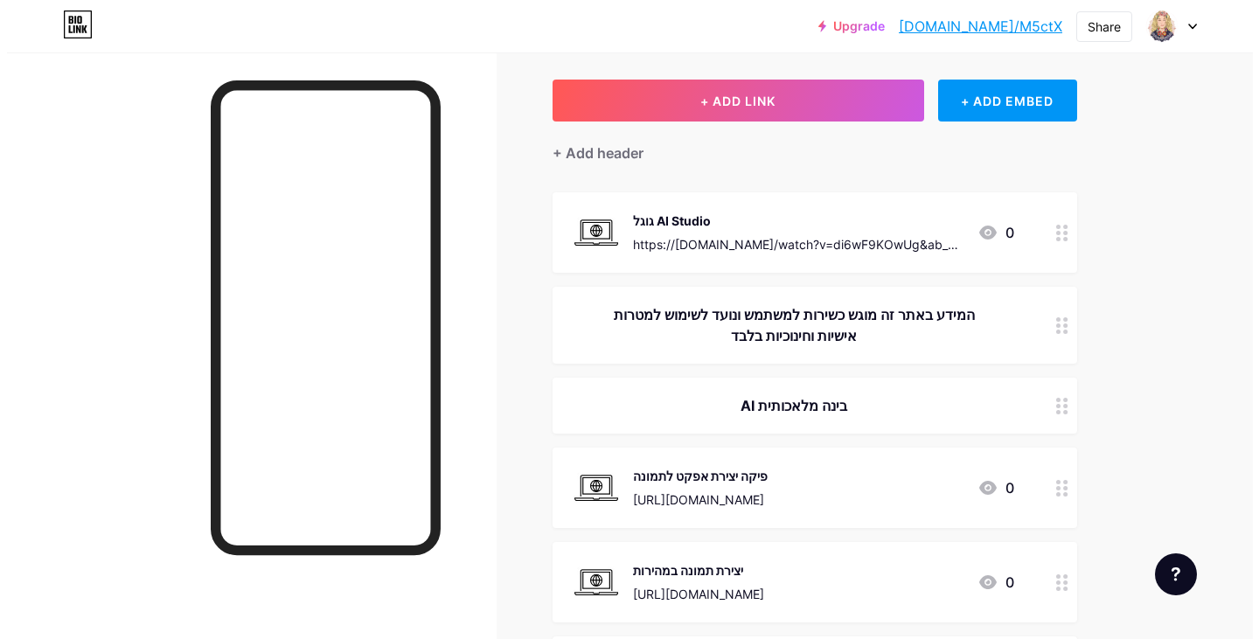
scroll to position [0, 0]
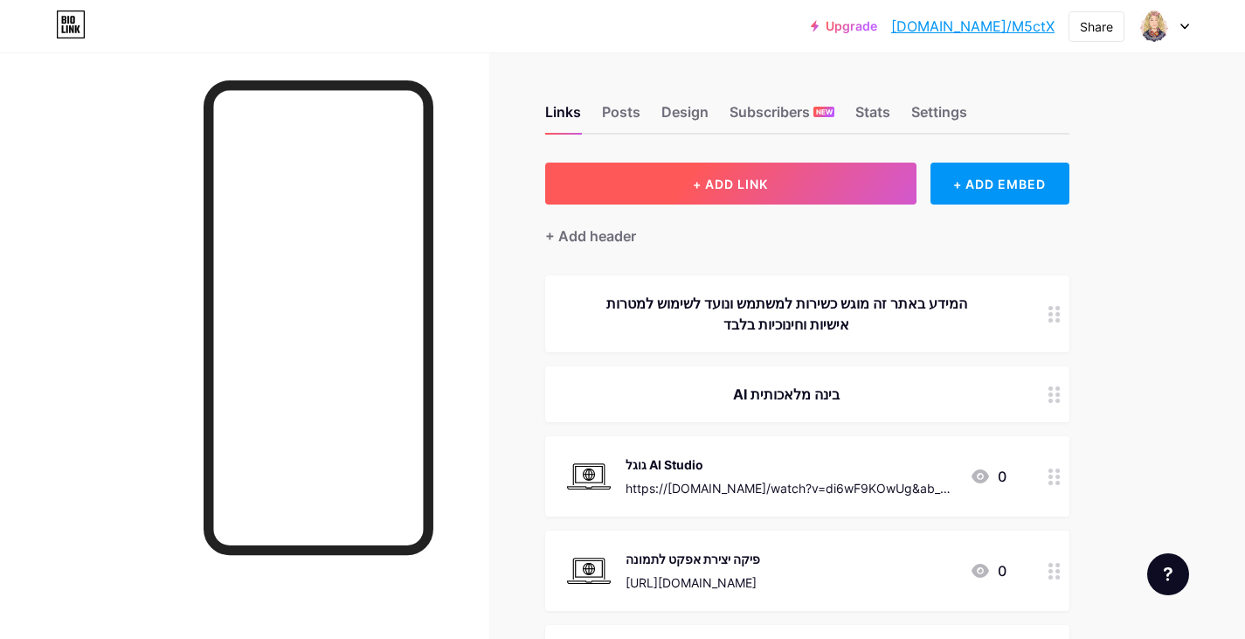
click at [797, 176] on button "+ ADD LINK" at bounding box center [730, 184] width 371 height 42
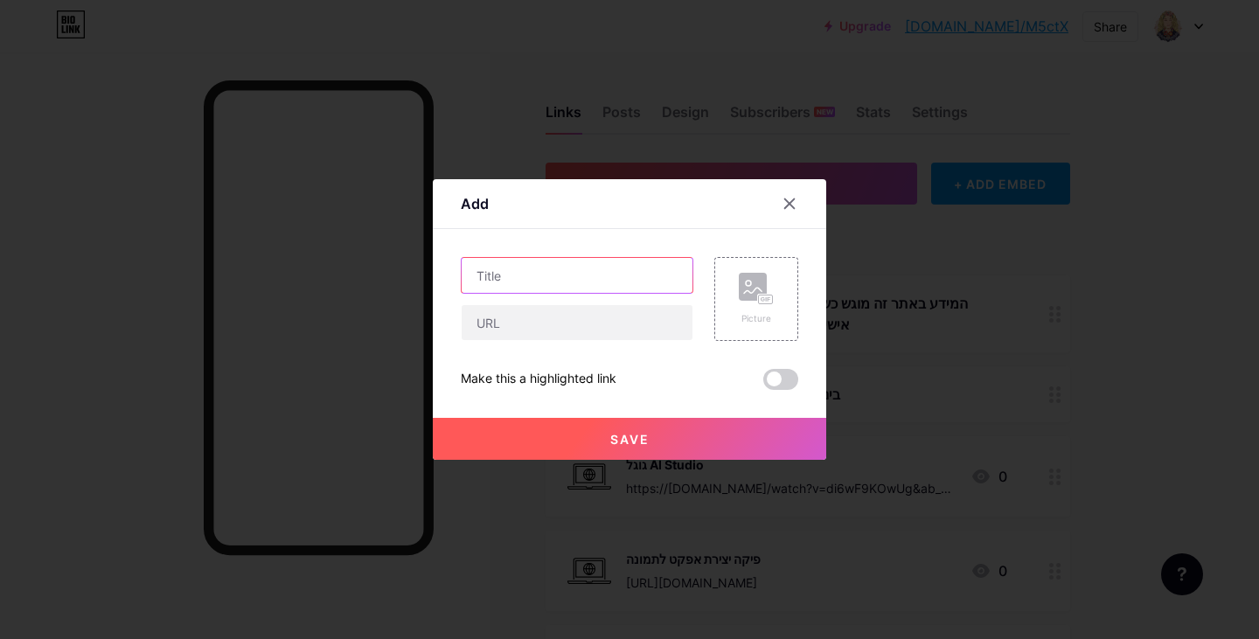
click at [622, 282] on input "text" at bounding box center [576, 275] width 231 height 35
type input "h"
type input "יצירת לוגו"
click at [611, 321] on input "text" at bounding box center [576, 322] width 231 height 35
paste input "https://www.youtube.com/watch?v=aWDDvmZKaeY&ab_channel=%D7%A2%D7%99%D7%A0%D7%99…"
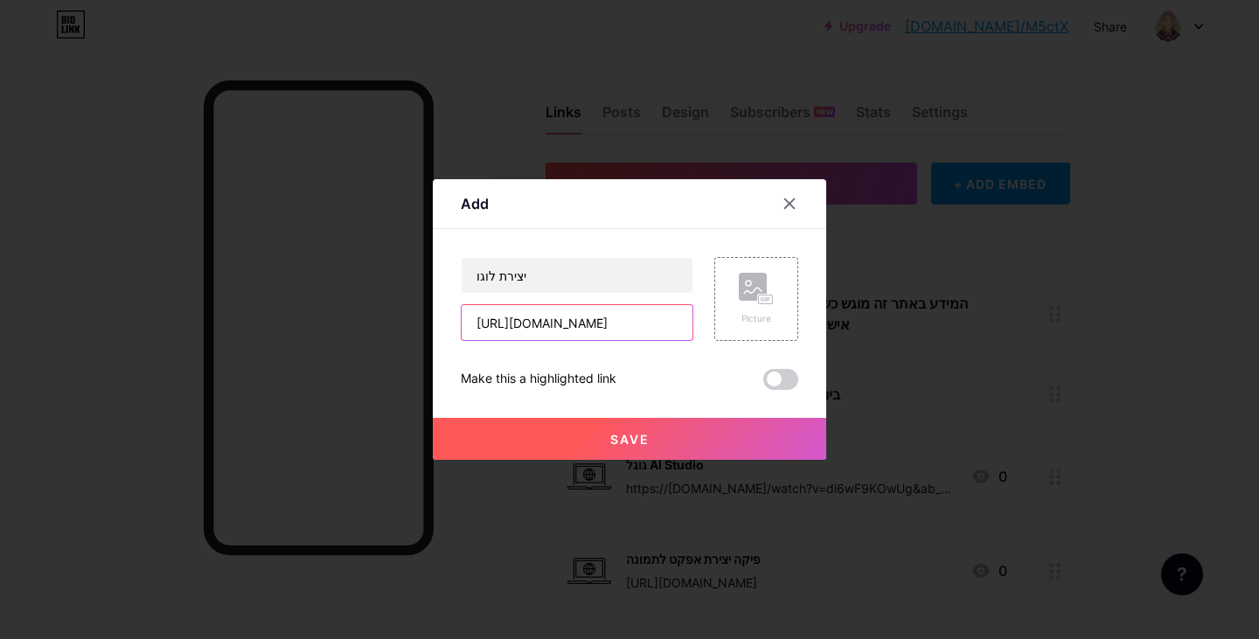
scroll to position [0, 1973]
type input "https://www.youtube.com/watch?v=aWDDvmZKaeY&ab_channel=%D7%A2%D7%99%D7%A0%D7%99…"
click at [759, 295] on rect at bounding box center [766, 299] width 14 height 9
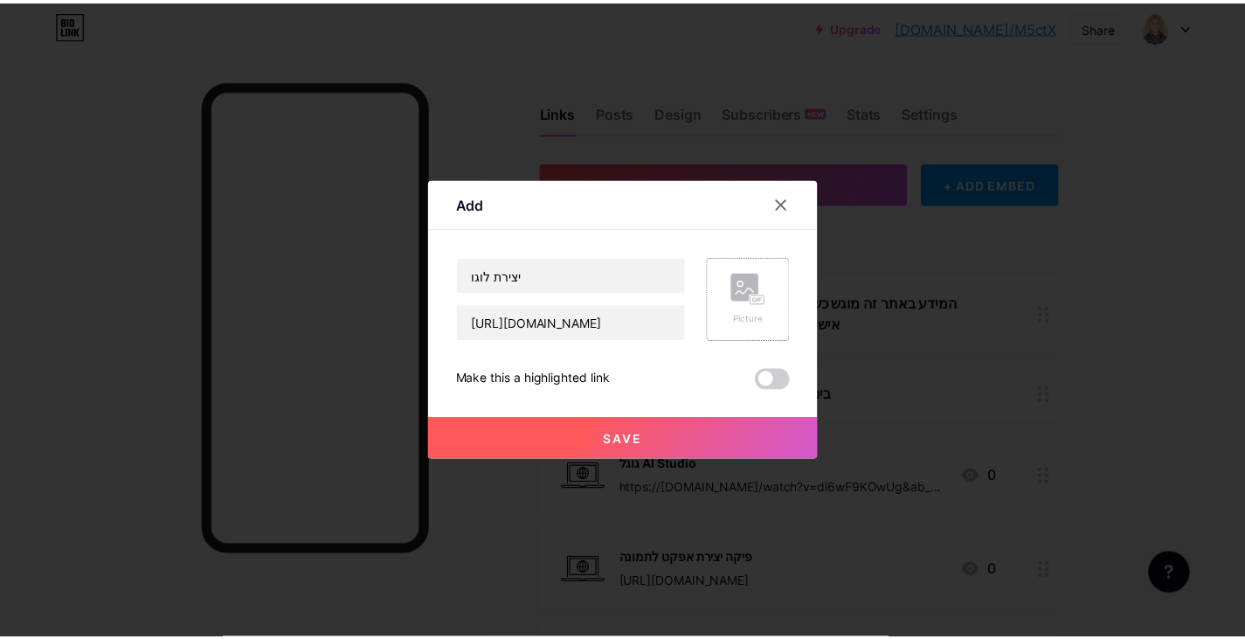
scroll to position [0, 0]
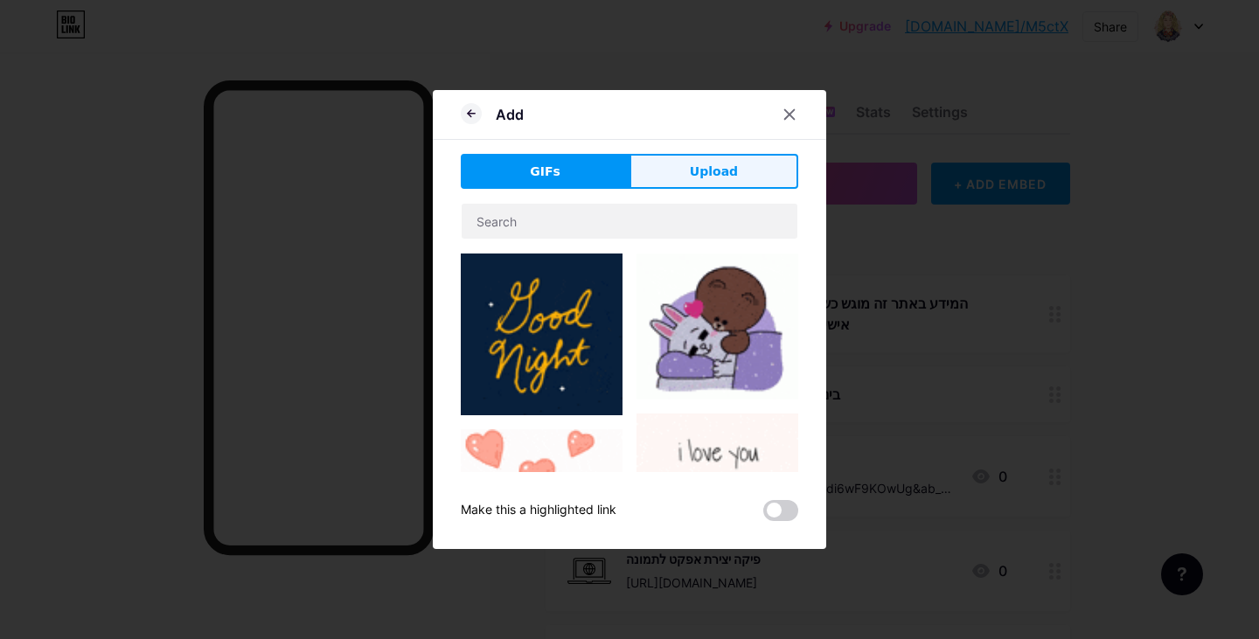
click at [722, 177] on span "Upload" at bounding box center [714, 172] width 48 height 18
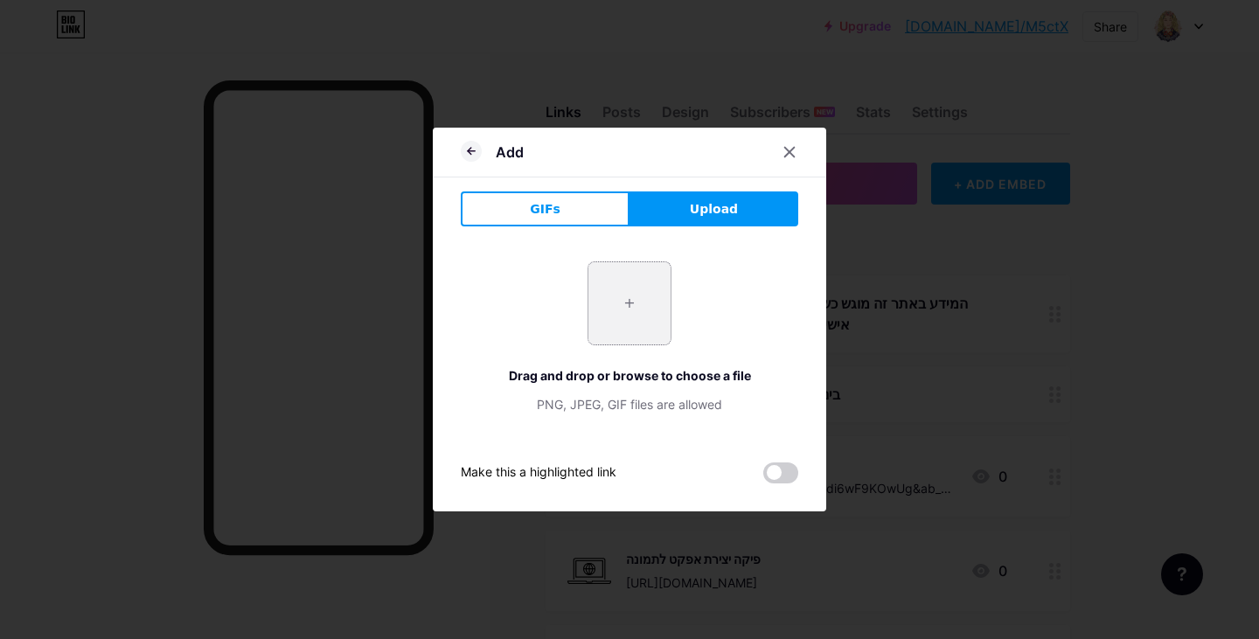
click at [619, 295] on input "file" at bounding box center [629, 303] width 82 height 82
type input "C:\fakepath\מחשב.jpg"
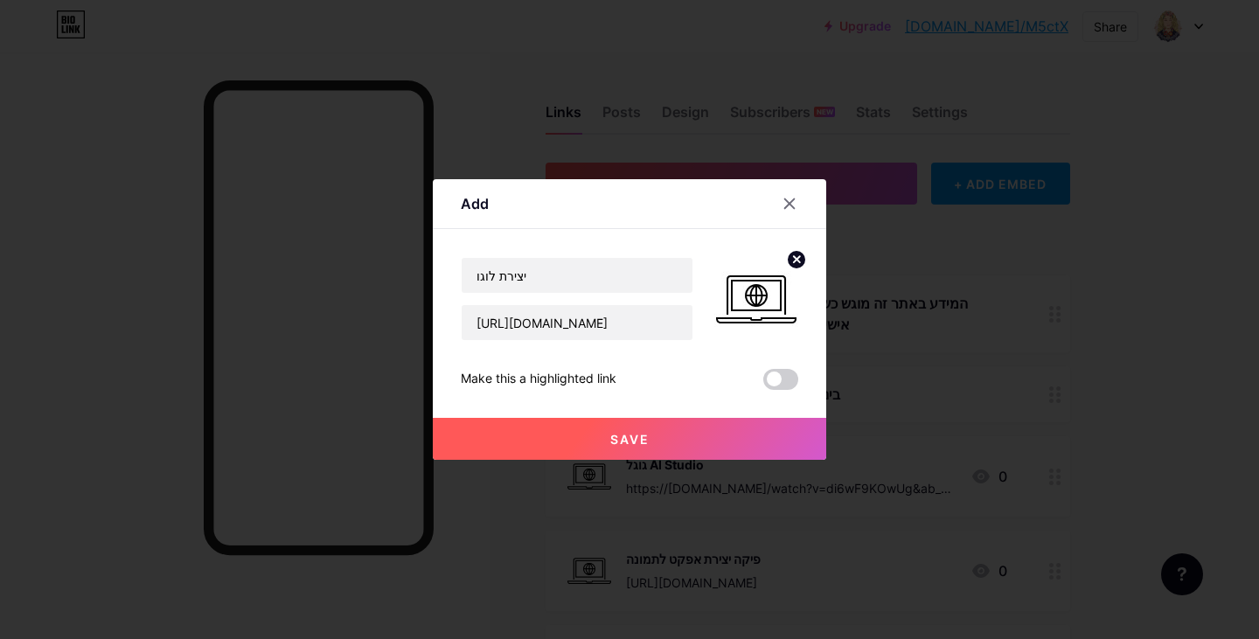
click at [641, 433] on span "Save" at bounding box center [629, 439] width 39 height 15
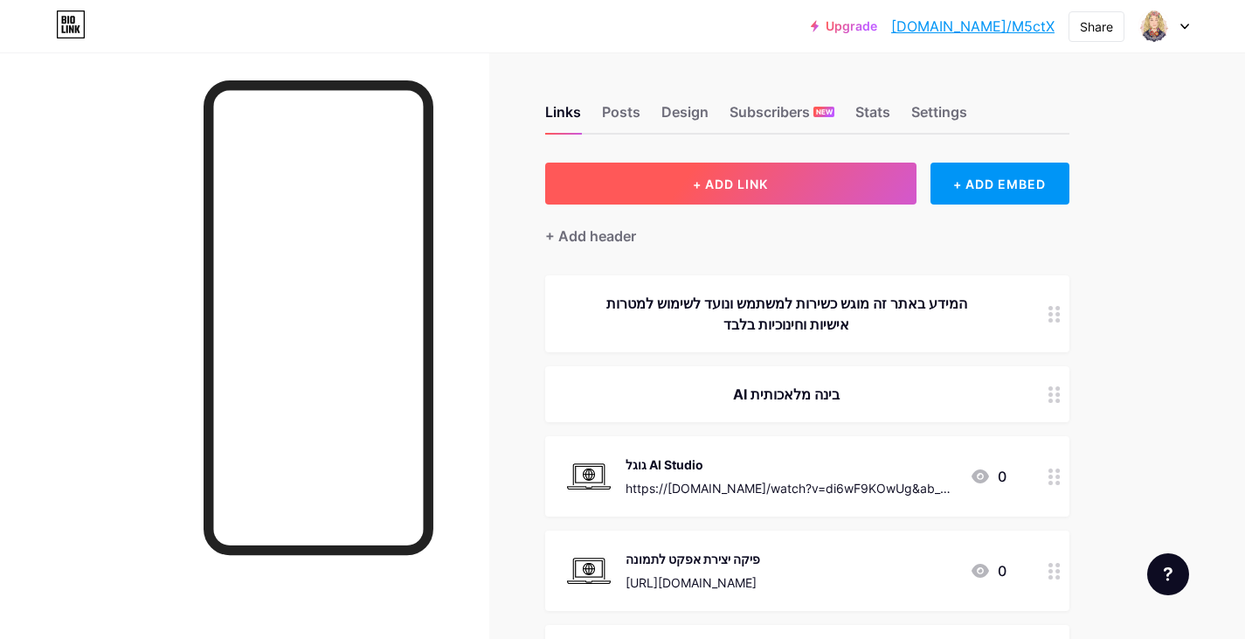
click at [781, 188] on button "+ ADD LINK" at bounding box center [730, 184] width 371 height 42
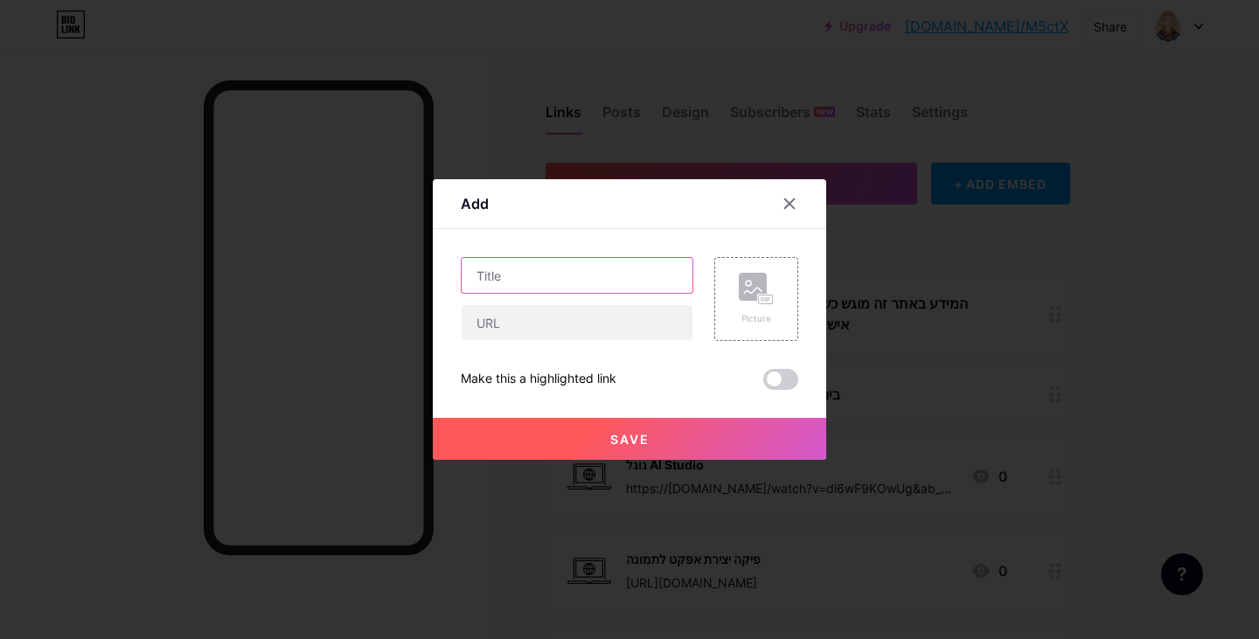
click at [621, 262] on input "text" at bounding box center [576, 275] width 231 height 35
type input "עיצוב אותיות"
click at [614, 326] on input "text" at bounding box center [576, 322] width 231 height 35
paste input "https://www.youtube.com/watch?v=w9hLR2O2Hxg&t=1s&ab_channel=%D7%A2%D7%99%D7%A0%…"
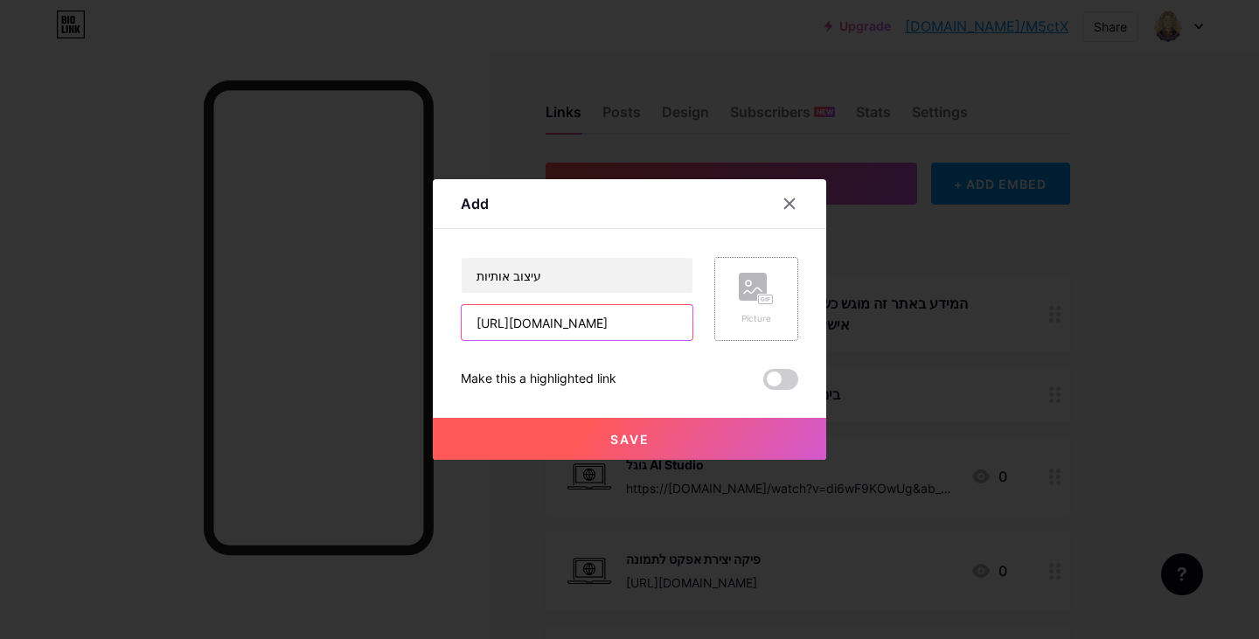
type input "https://www.youtube.com/watch?v=w9hLR2O2Hxg&t=1s&ab_channel=%D7%A2%D7%99%D7%A0%…"
click at [748, 294] on rect at bounding box center [753, 287] width 28 height 28
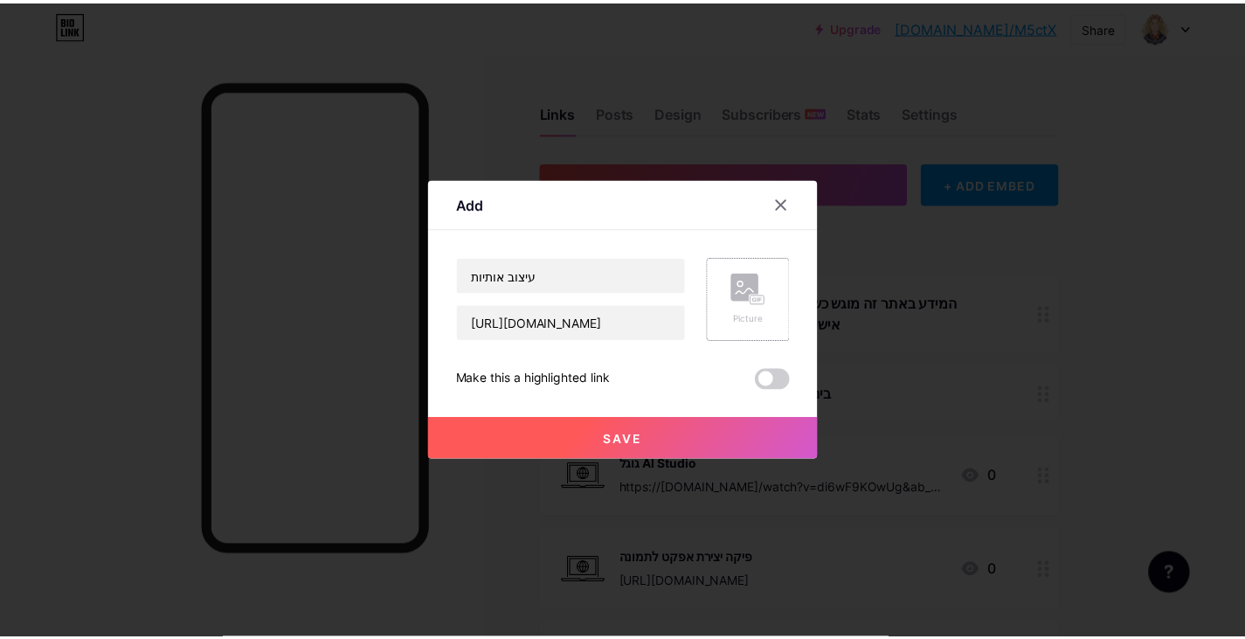
scroll to position [0, 0]
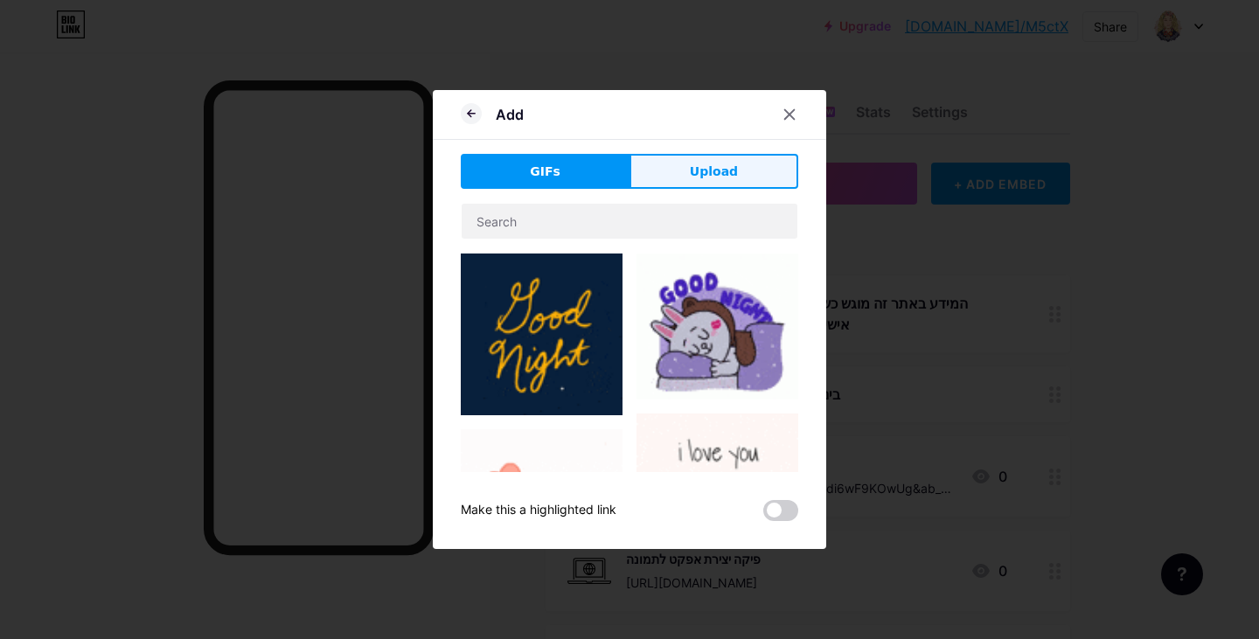
click at [751, 177] on button "Upload" at bounding box center [713, 171] width 169 height 35
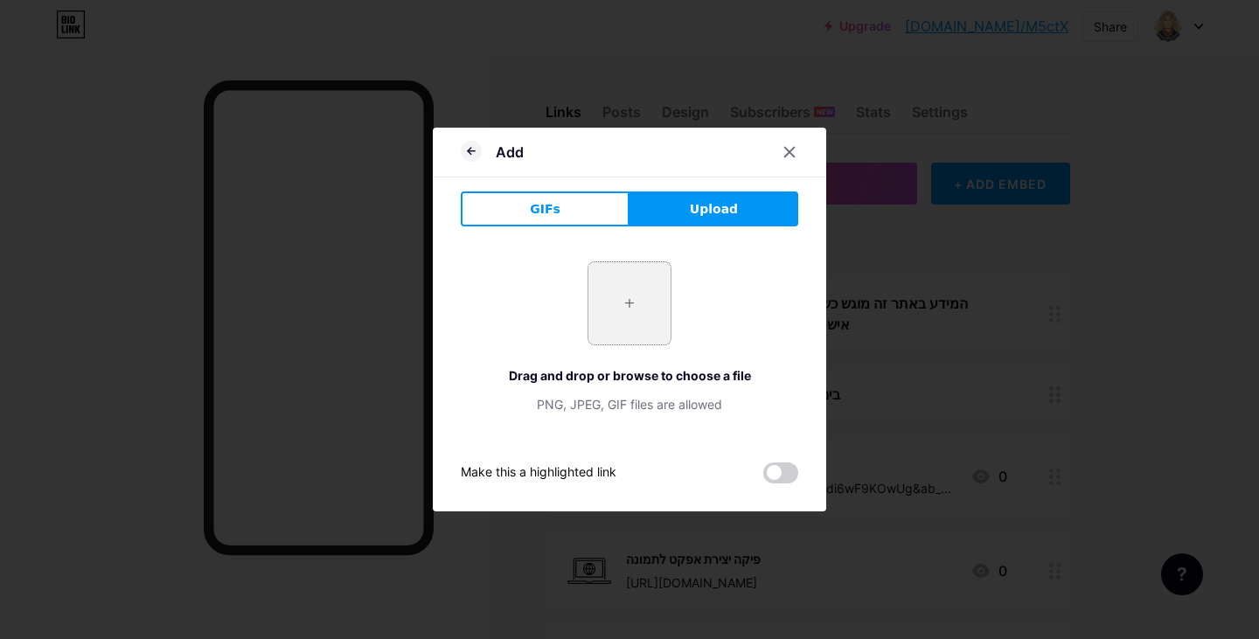
click at [630, 306] on input "file" at bounding box center [629, 303] width 82 height 82
type input "C:\fakepath\מחשב.jpg"
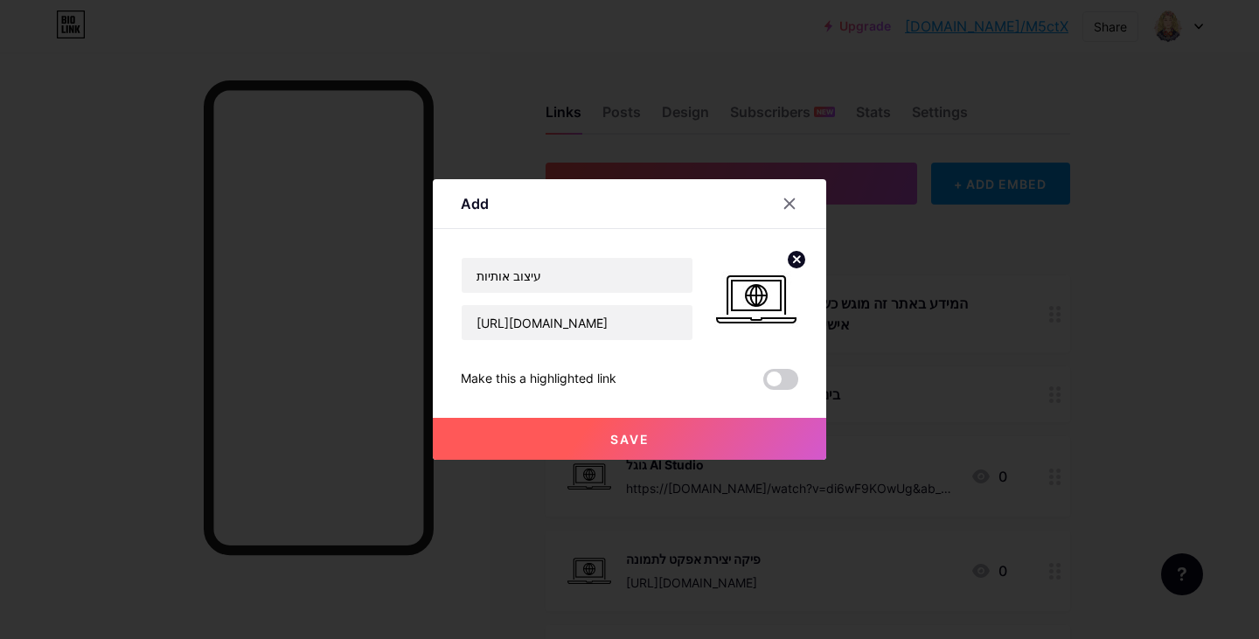
click at [635, 432] on span "Save" at bounding box center [629, 439] width 39 height 15
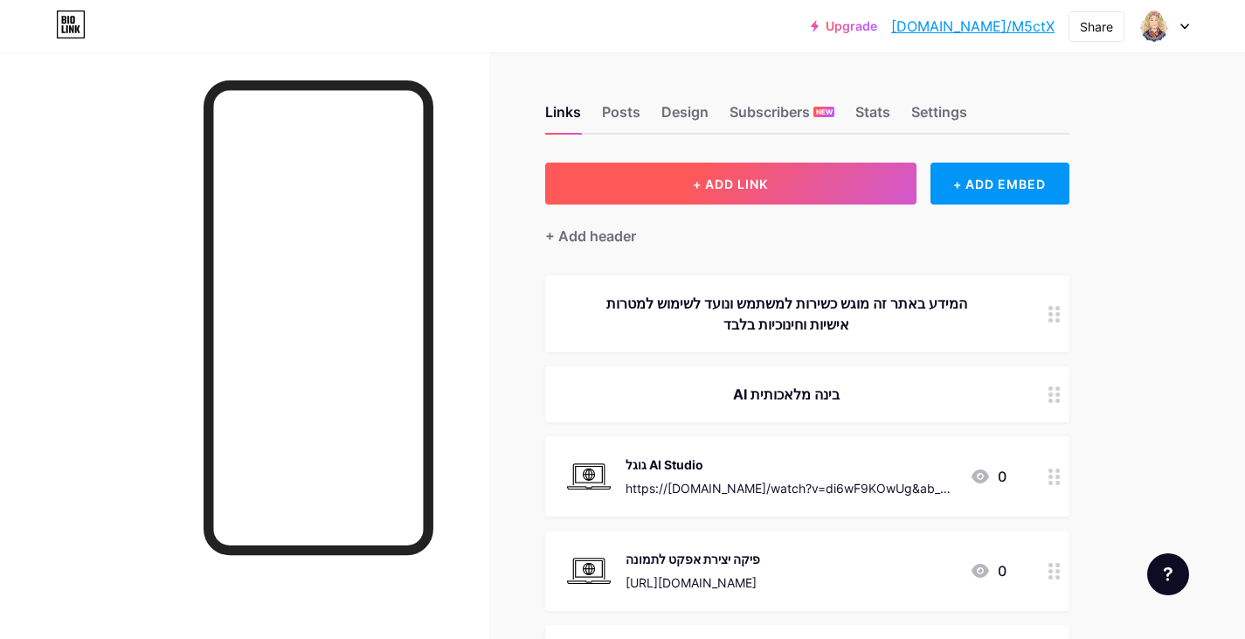
click at [771, 183] on button "+ ADD LINK" at bounding box center [730, 184] width 371 height 42
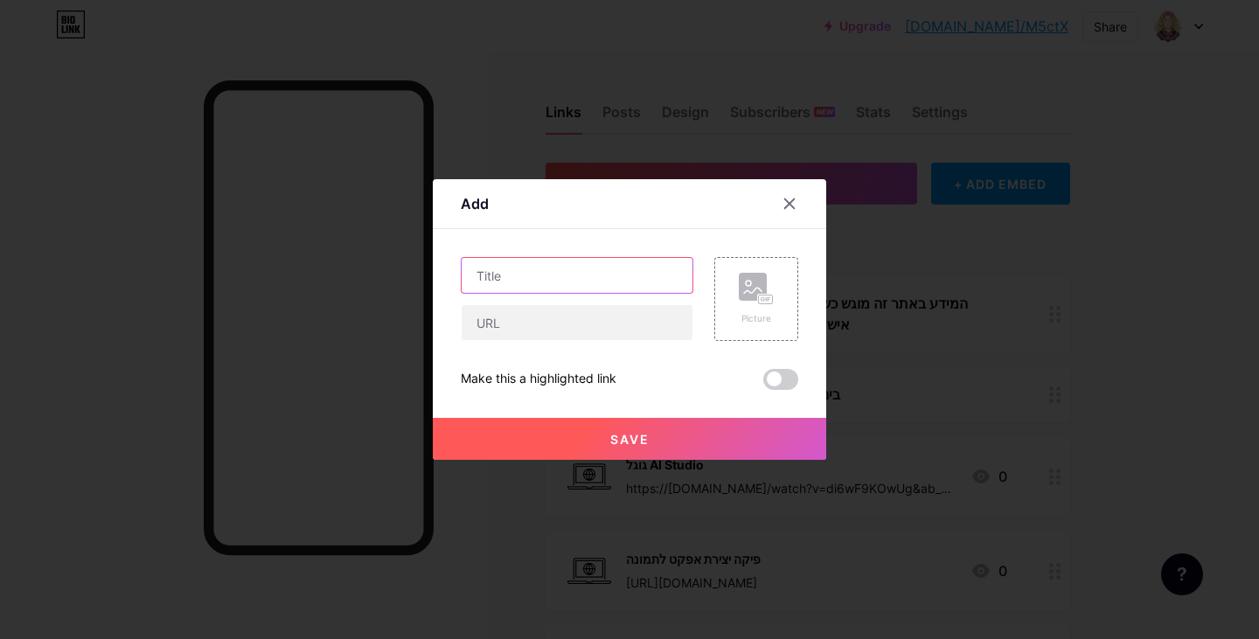
click at [630, 285] on input "text" at bounding box center [576, 275] width 231 height 35
type input "ה"
type input "מצגת PPT בשילוב GPT"
click at [593, 325] on input "text" at bounding box center [576, 322] width 231 height 35
paste input "https://www.youtube.com/watch?v=TiN8cNat9eM&t=11s&ab_channel=%D7%A2%D7%99%D7%A0…"
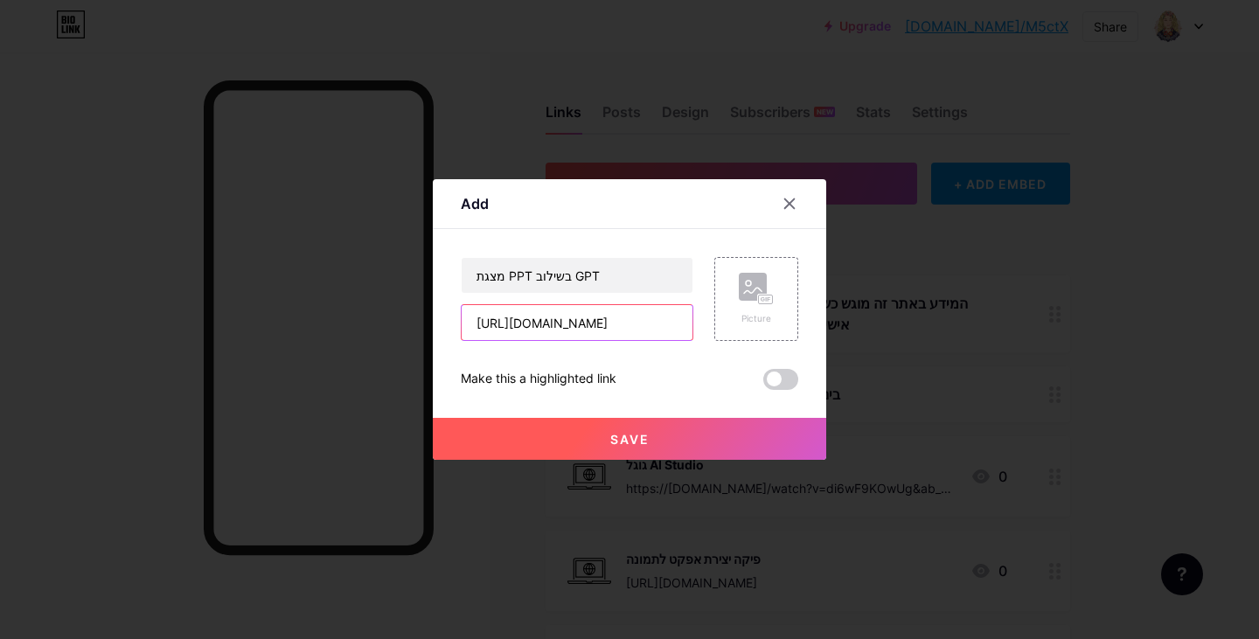
scroll to position [0, 2002]
type input "https://www.youtube.com/watch?v=TiN8cNat9eM&t=11s&ab_channel=%D7%A2%D7%99%D7%A0…"
click at [777, 316] on div "Picture" at bounding box center [756, 299] width 84 height 84
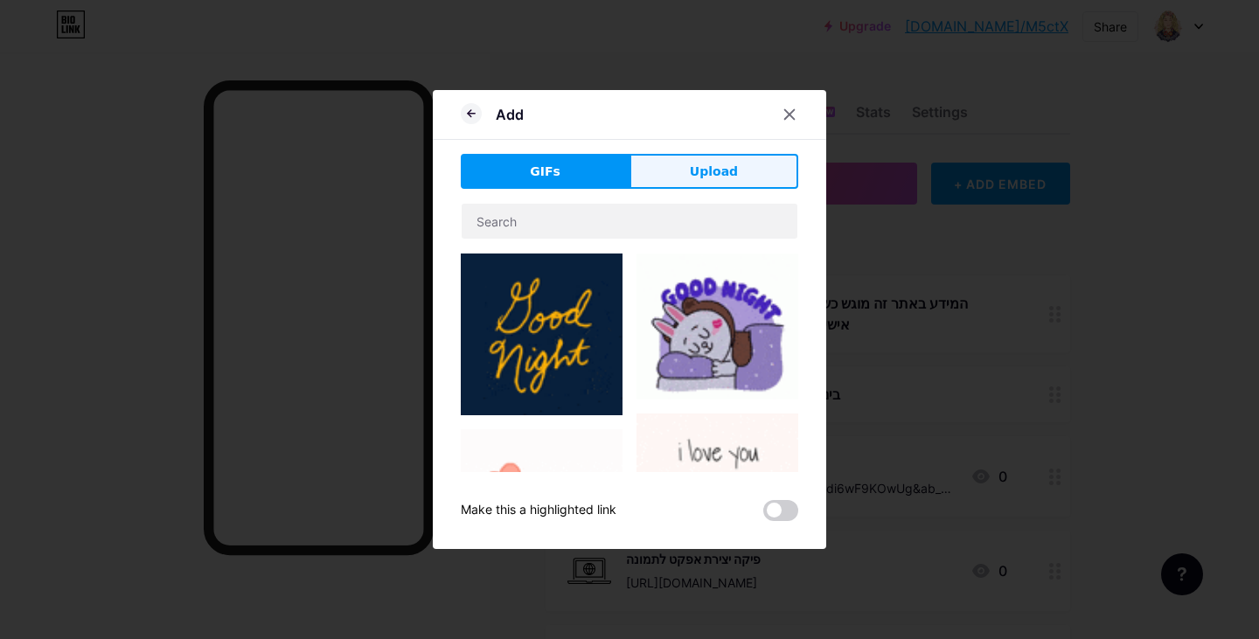
click at [742, 163] on button "Upload" at bounding box center [713, 171] width 169 height 35
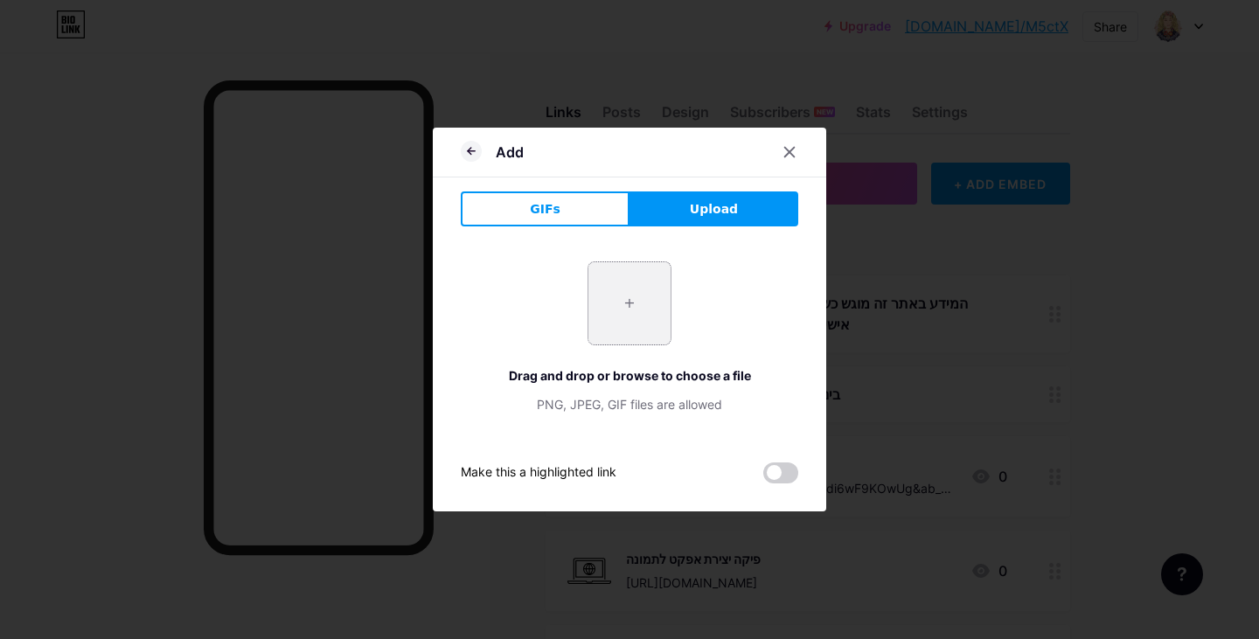
click at [638, 309] on input "file" at bounding box center [629, 303] width 82 height 82
type input "C:\fakepath\מחשב.jpg"
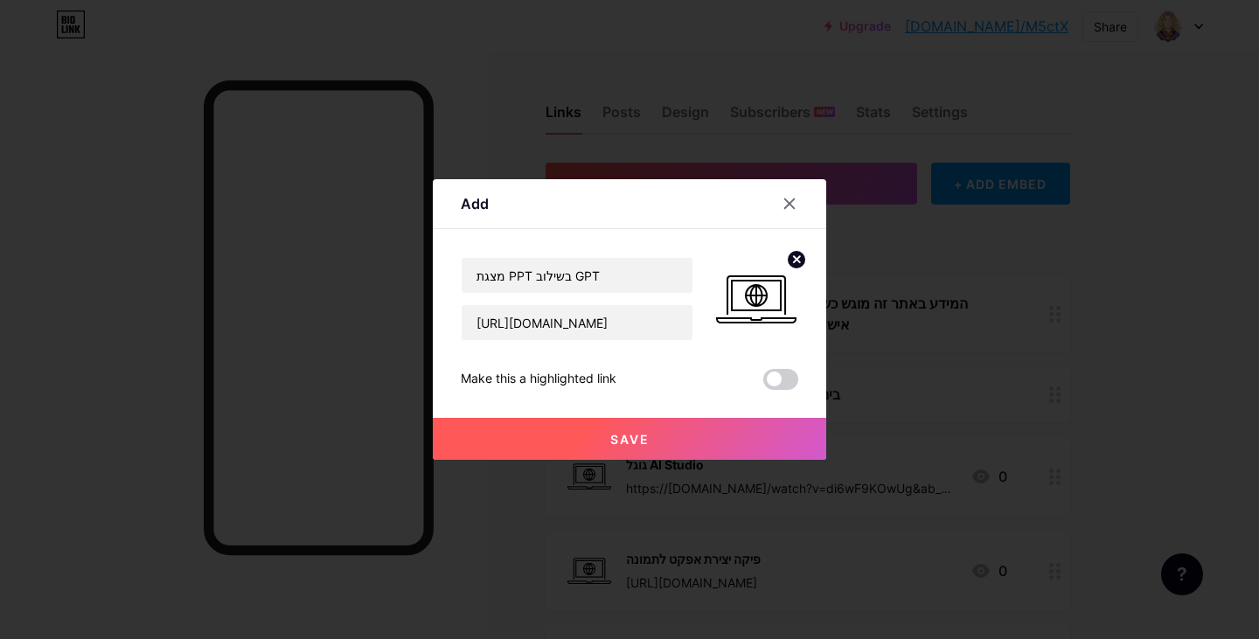
click at [628, 442] on span "Save" at bounding box center [629, 439] width 39 height 15
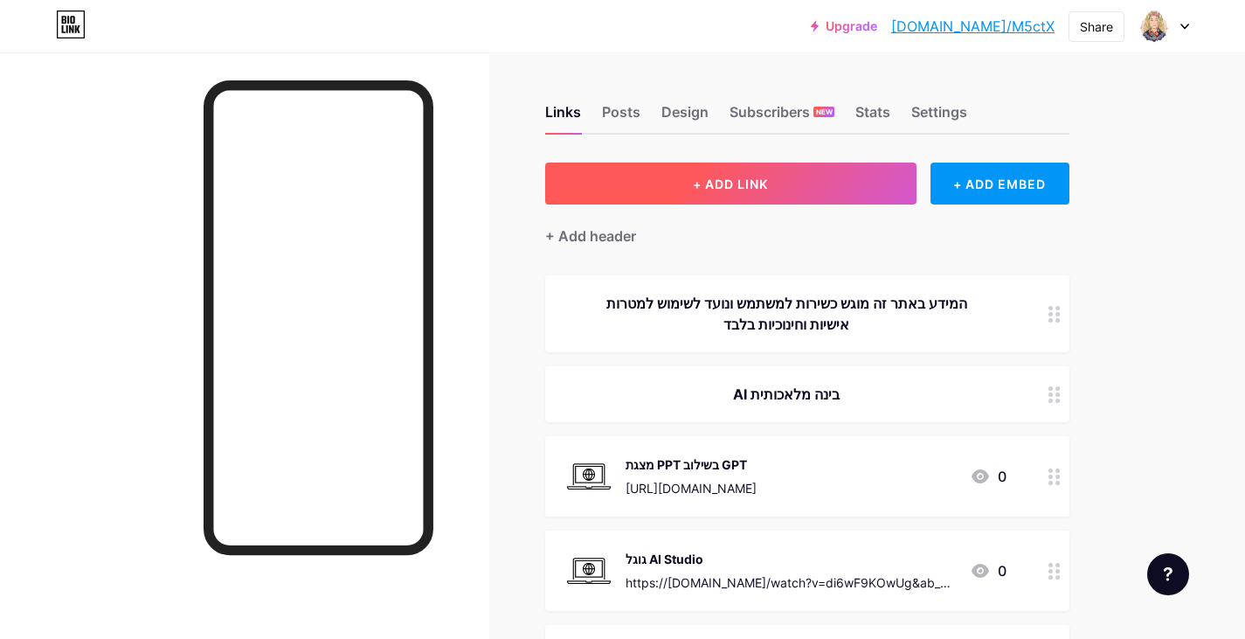
click at [755, 184] on span "+ ADD LINK" at bounding box center [730, 184] width 75 height 15
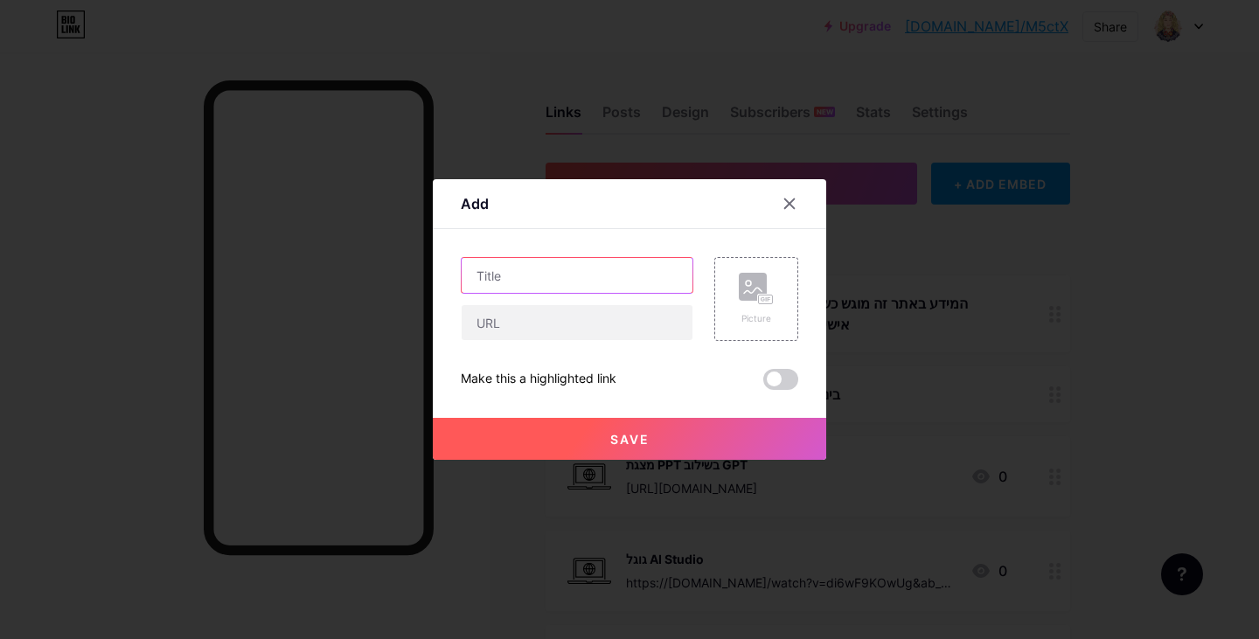
click at [578, 287] on input "text" at bounding box center [576, 275] width 231 height 35
type input "מתמונה לאיור בשחור לבן"
click at [570, 316] on input "text" at bounding box center [576, 322] width 231 height 35
paste input "https://www.youtube.com/watch?v=gY-flxrv2UM&ab_channel=%D7%A2%D7%99%D7%A0%D7%99…"
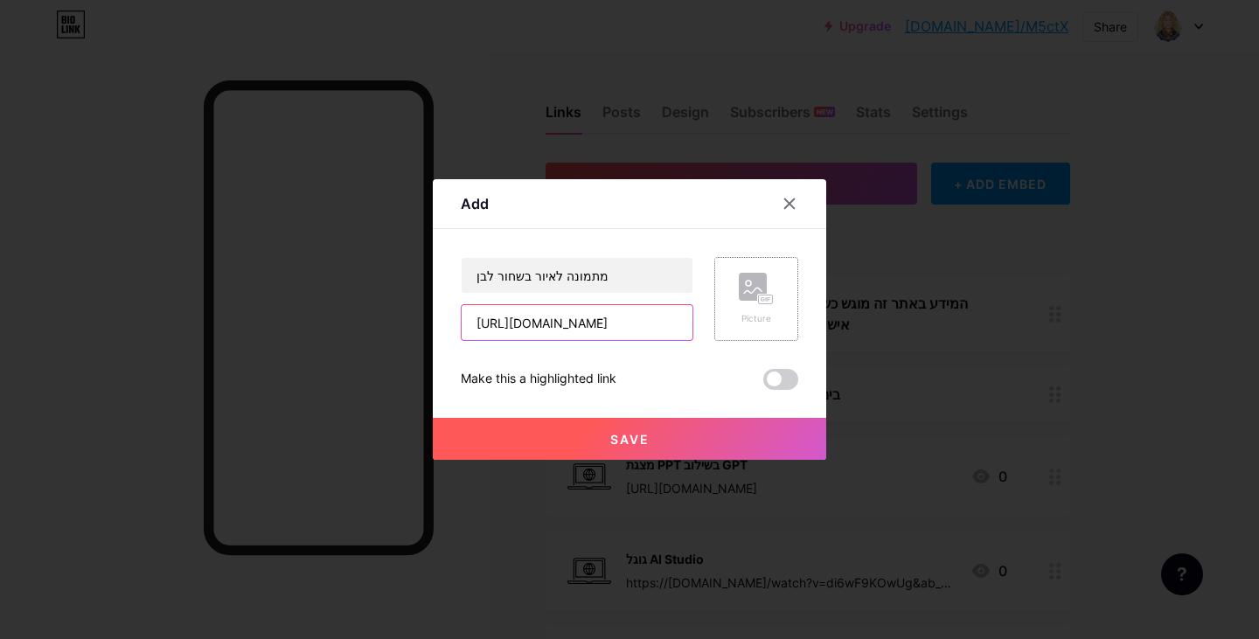
type input "https://www.youtube.com/watch?v=gY-flxrv2UM&ab_channel=%D7%A2%D7%99%D7%A0%D7%99…"
click at [746, 292] on icon at bounding box center [756, 289] width 35 height 32
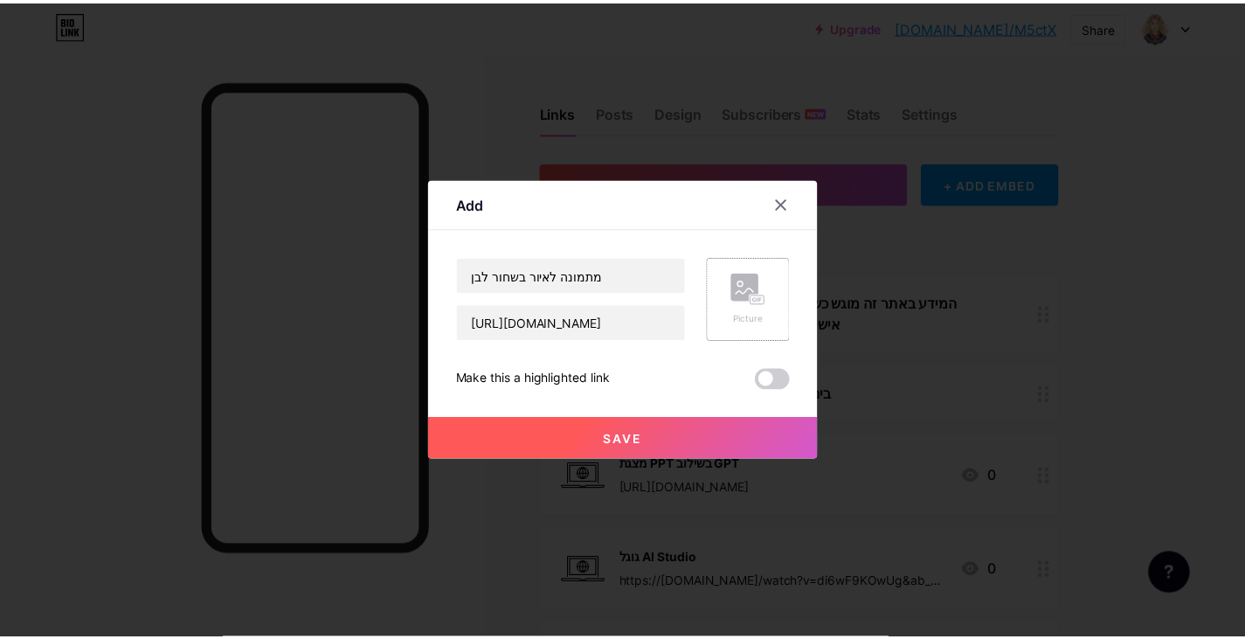
scroll to position [0, 0]
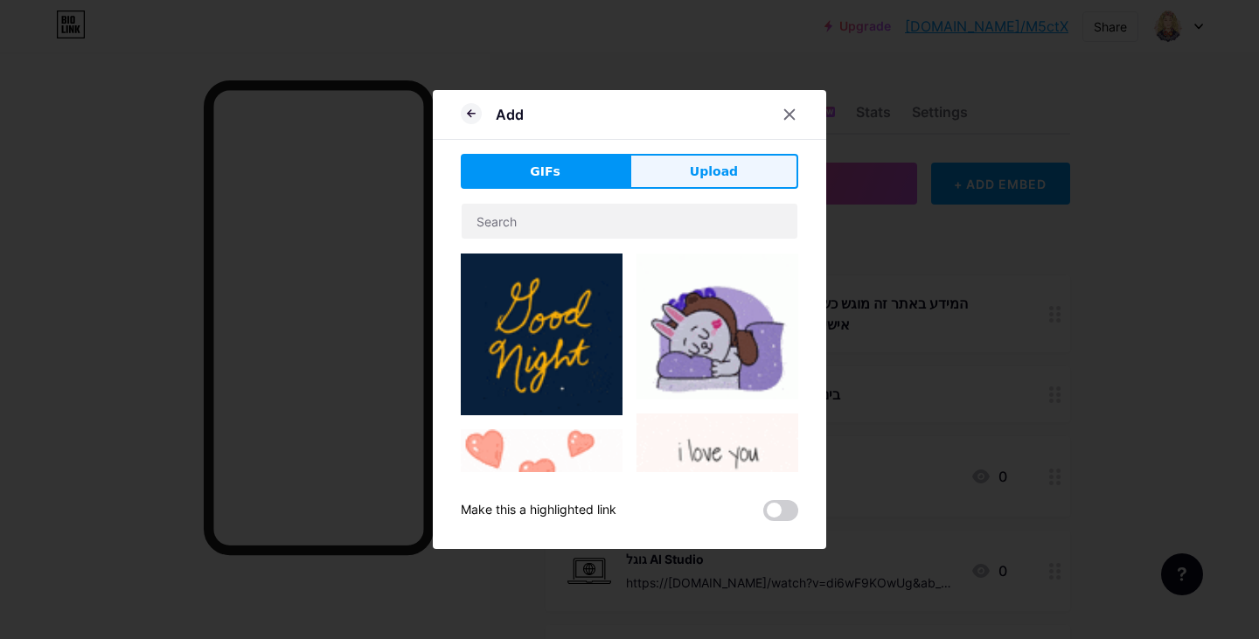
click at [693, 170] on span "Upload" at bounding box center [714, 172] width 48 height 18
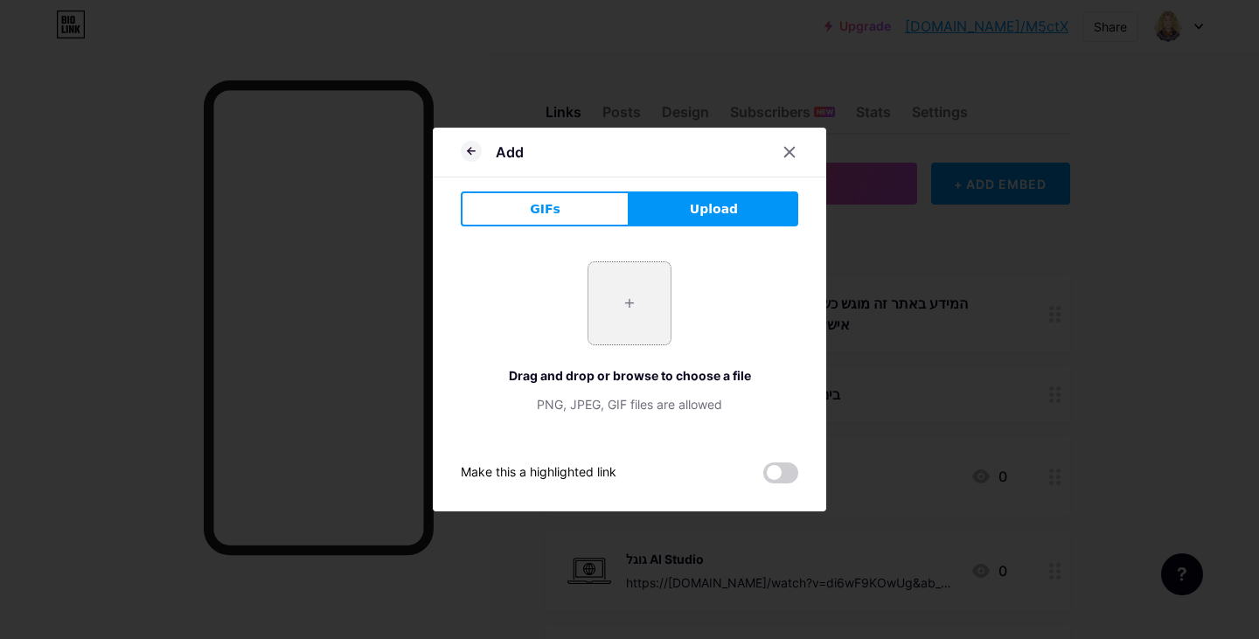
click at [642, 301] on input "file" at bounding box center [629, 303] width 82 height 82
type input "C:\fakepath\מחשב.jpg"
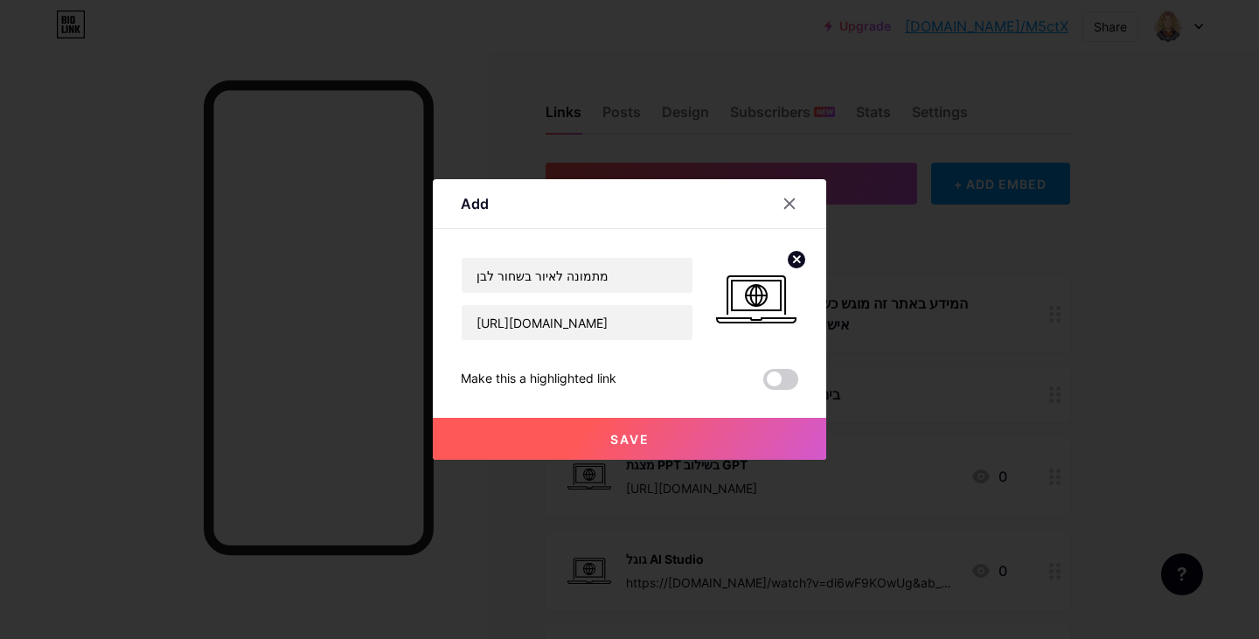
click at [717, 434] on button "Save" at bounding box center [629, 439] width 393 height 42
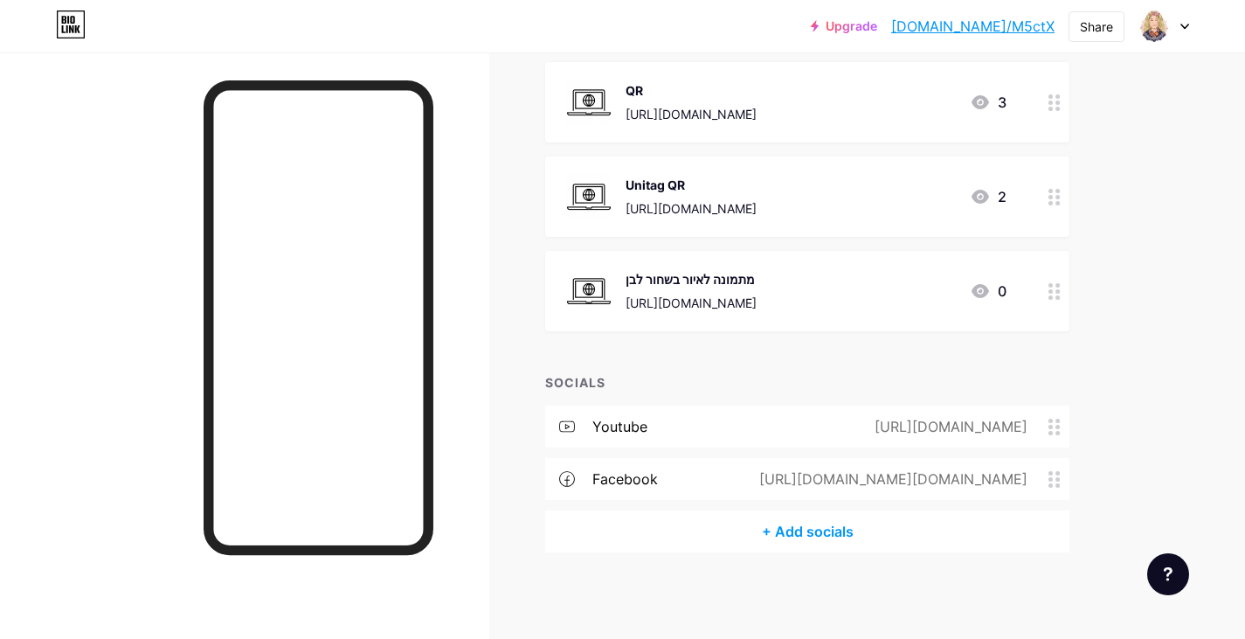
scroll to position [23937, 0]
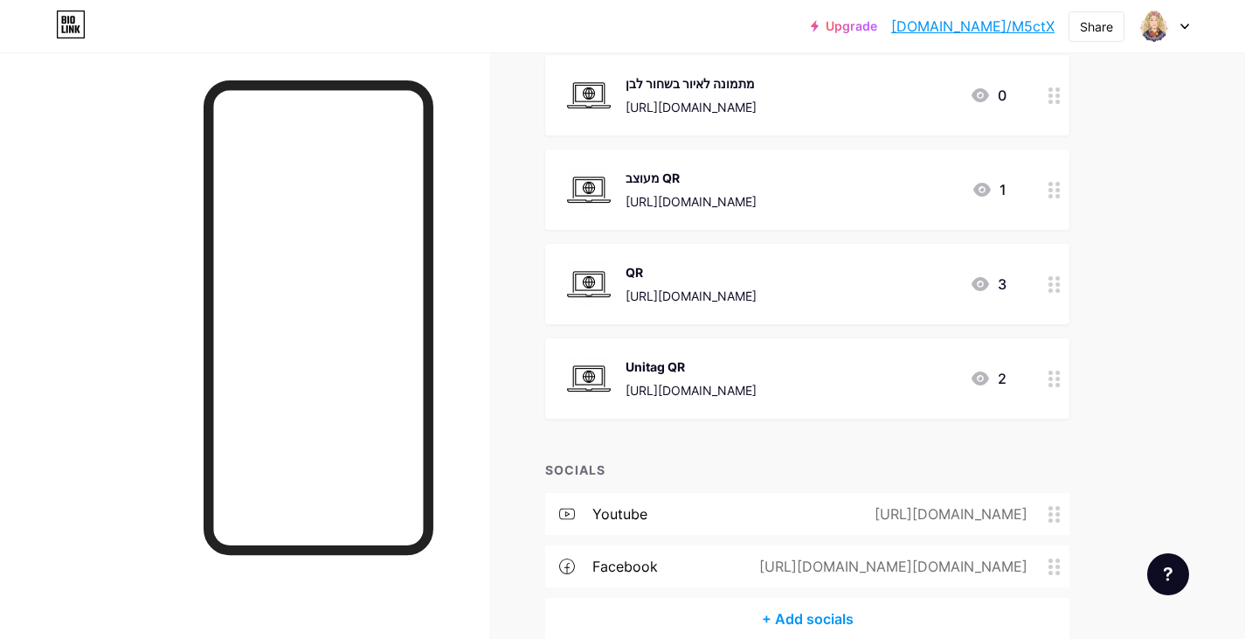
click at [1058, 104] on circle at bounding box center [1058, 102] width 4 height 4
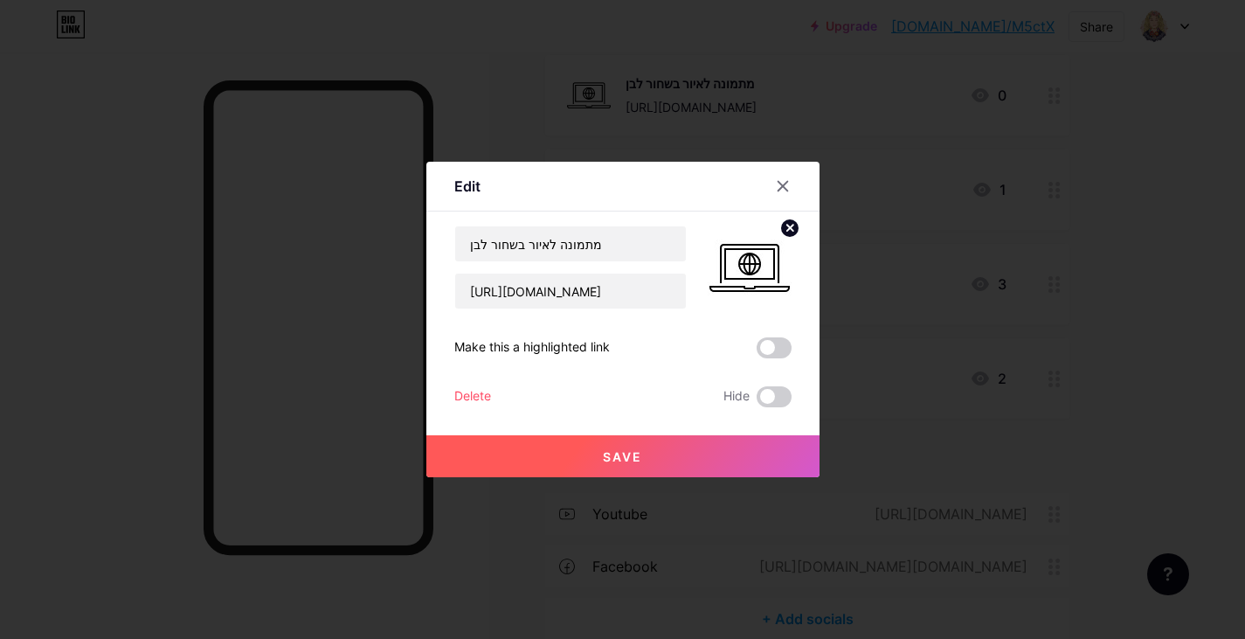
scroll to position [23762, 0]
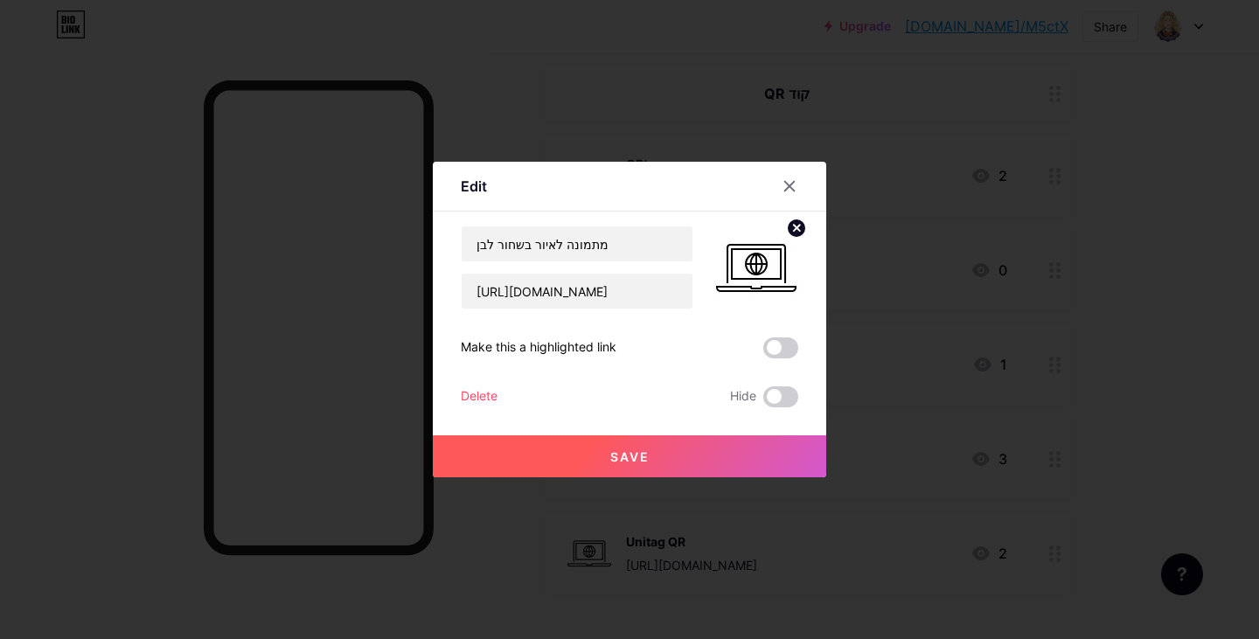
click at [462, 396] on div "Delete" at bounding box center [479, 396] width 37 height 21
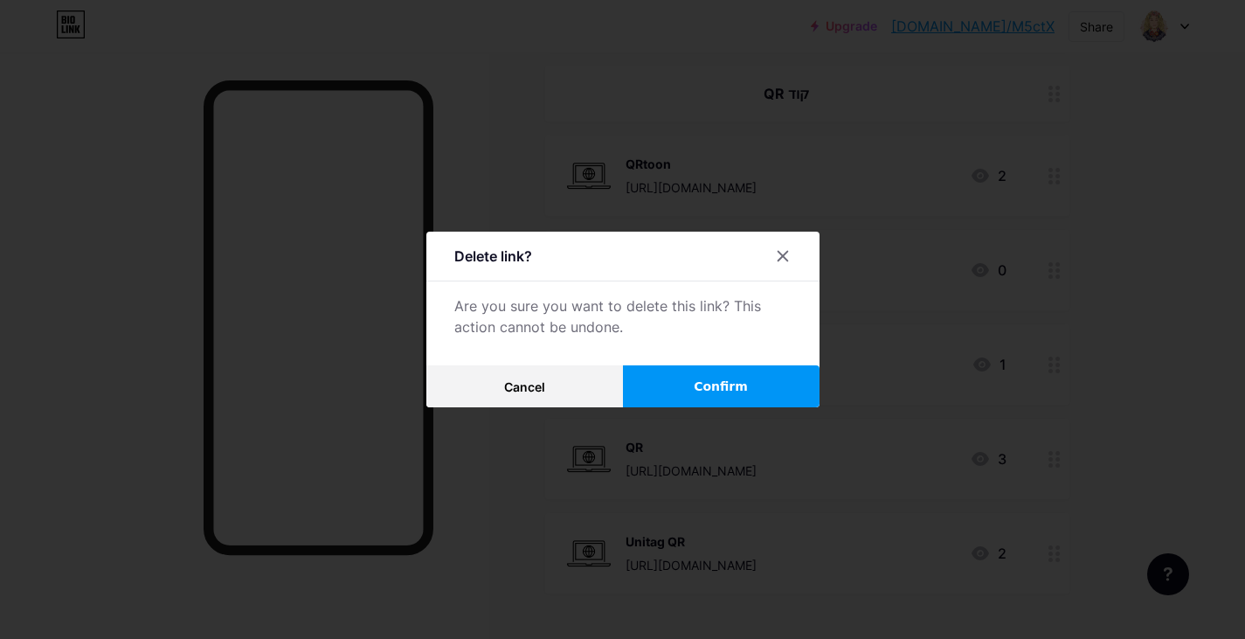
click at [700, 388] on span "Confirm" at bounding box center [721, 387] width 54 height 18
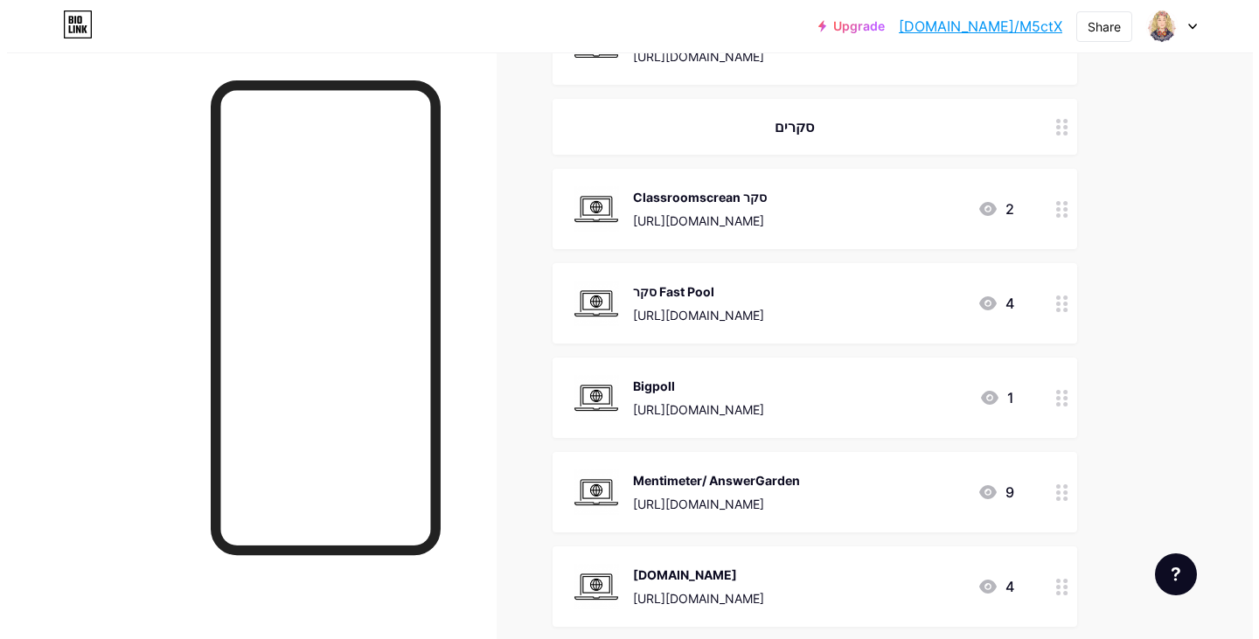
scroll to position [0, 0]
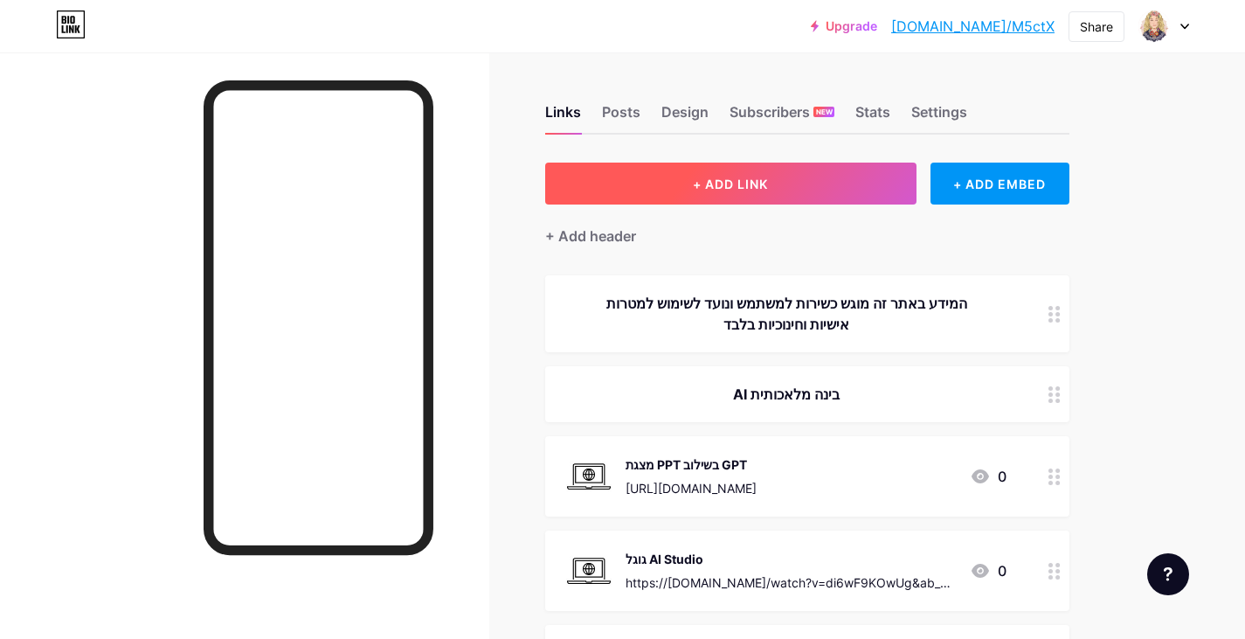
click at [767, 177] on span "+ ADD LINK" at bounding box center [730, 184] width 75 height 15
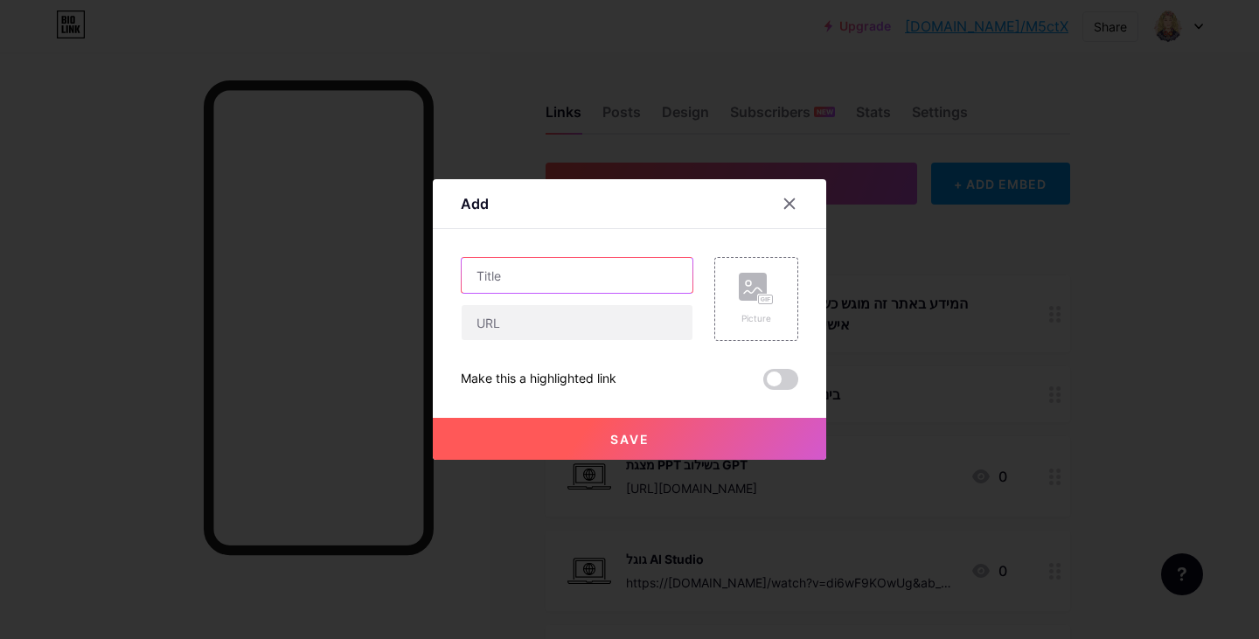
click at [596, 270] on input "text" at bounding box center [576, 275] width 231 height 35
type input "מתמונה לאיור בשחור לבן"
click at [609, 324] on input "text" at bounding box center [576, 322] width 231 height 35
paste input "https://www.youtube.com/watch?v=gY-flxrv2UM&ab_channel=%D7%A2%D7%99%D7%A0%D7%99…"
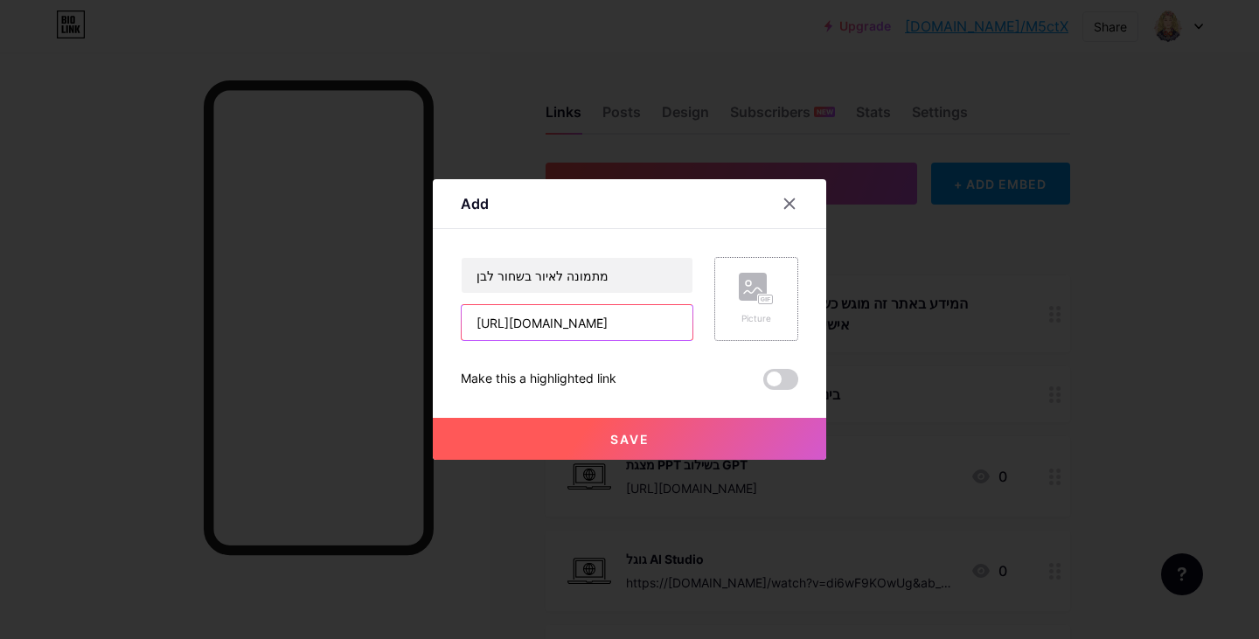
type input "https://www.youtube.com/watch?v=gY-flxrv2UM&ab_channel=%D7%A2%D7%99%D7%A0%D7%99…"
click at [753, 282] on rect at bounding box center [753, 287] width 28 height 28
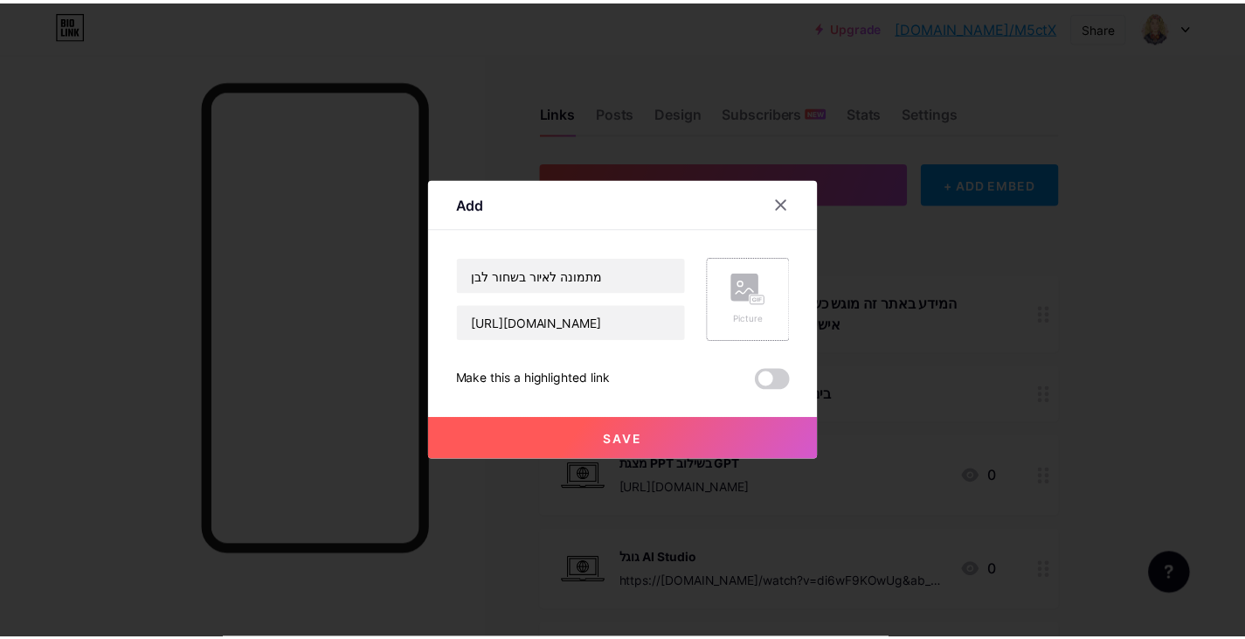
scroll to position [0, 0]
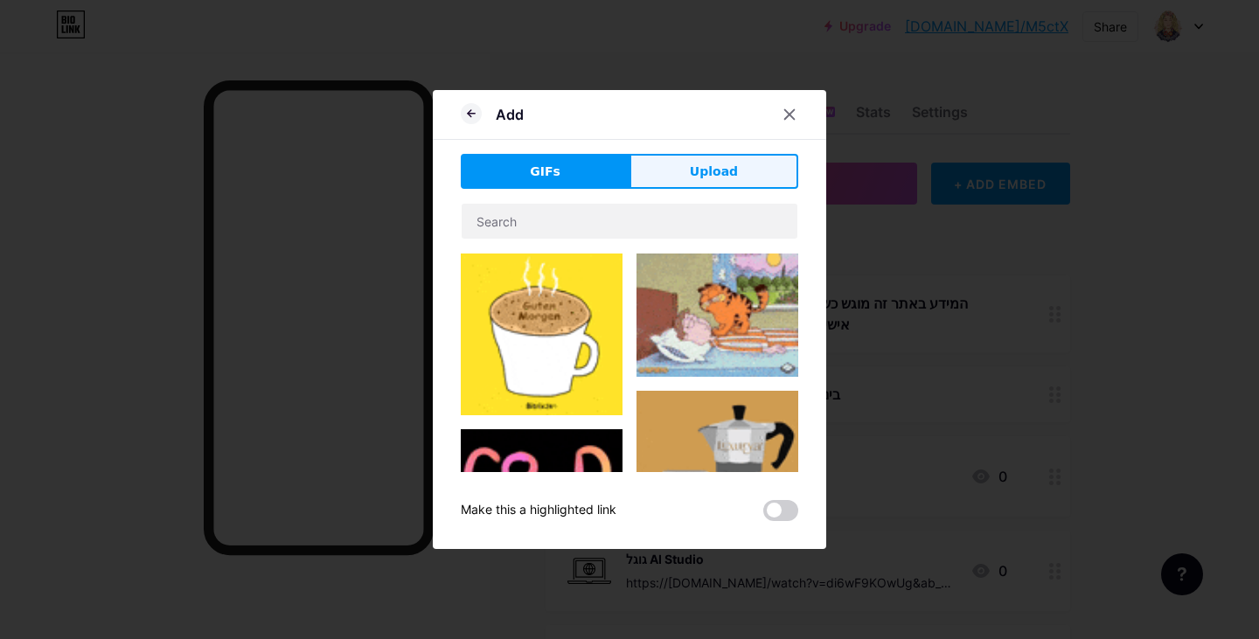
click at [706, 170] on span "Upload" at bounding box center [714, 172] width 48 height 18
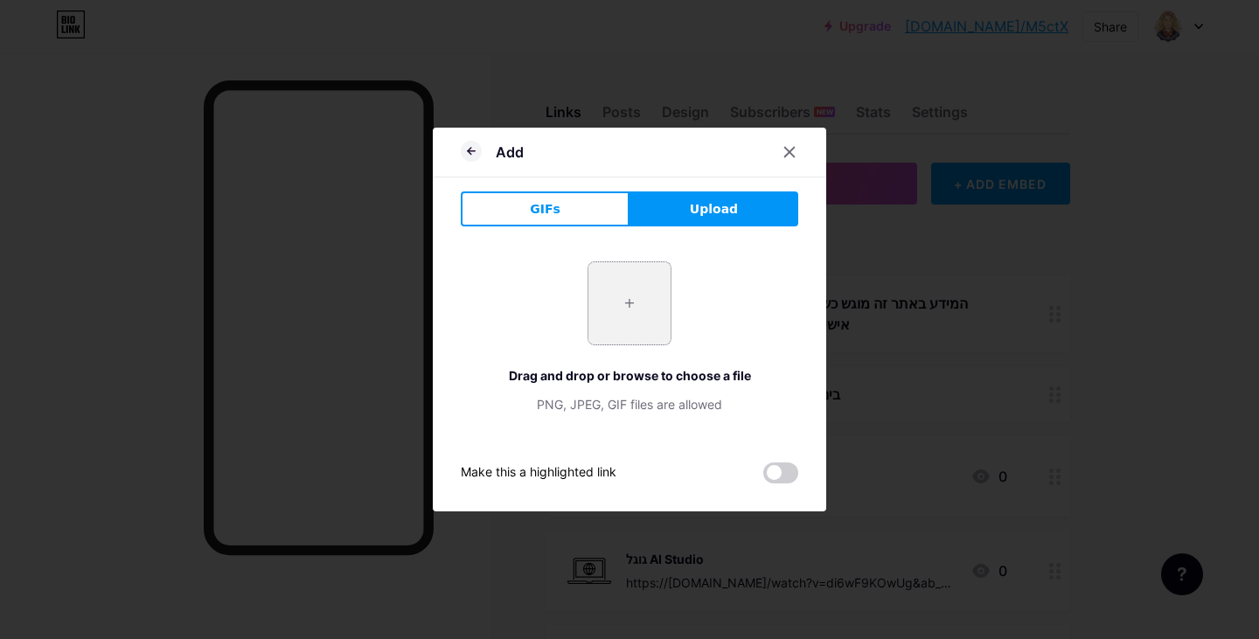
click at [651, 290] on input "file" at bounding box center [629, 303] width 82 height 82
type input "C:\fakepath\מחשב.jpg"
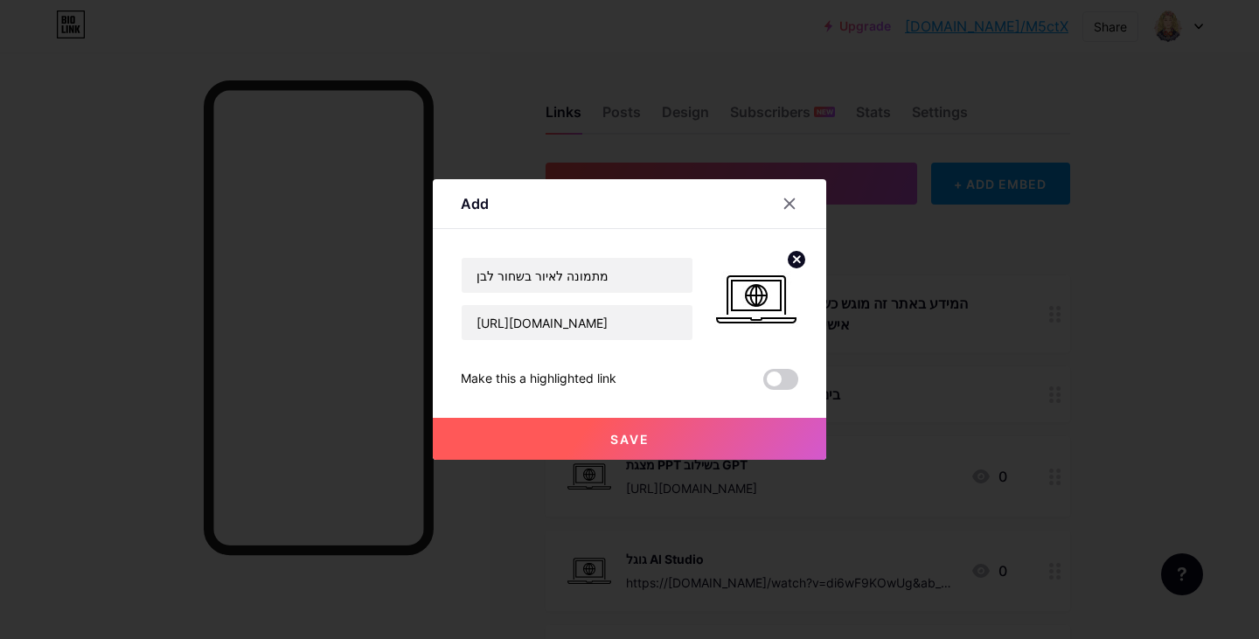
click at [669, 448] on button "Save" at bounding box center [629, 439] width 393 height 42
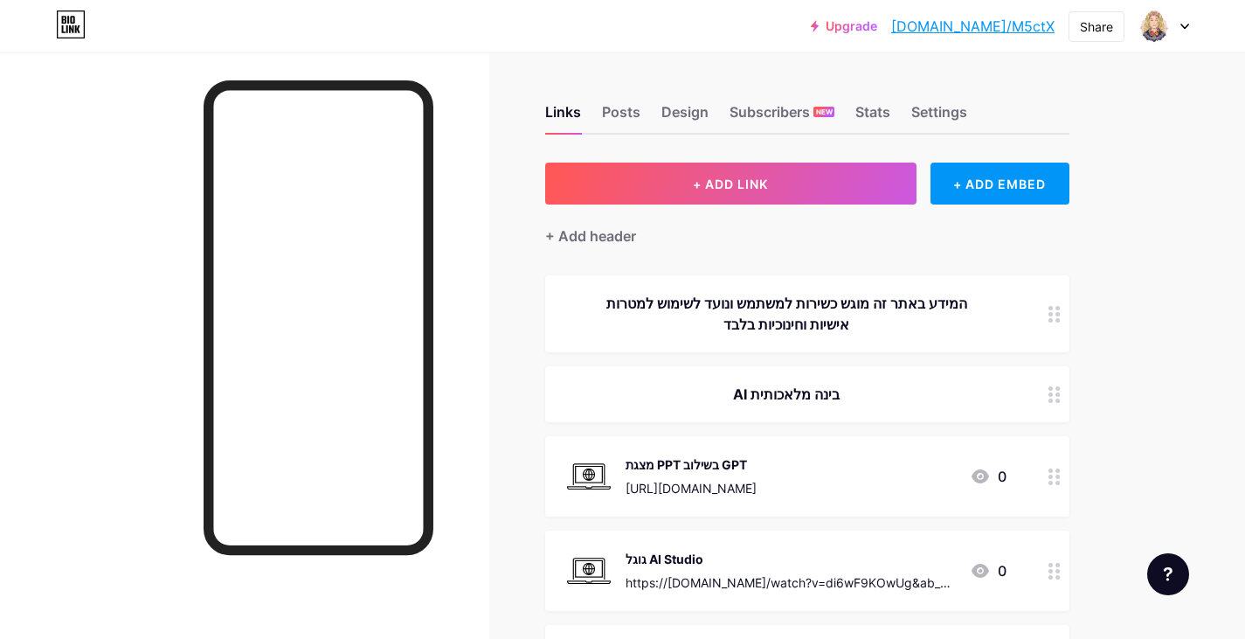
click at [877, 31] on link "Upgrade" at bounding box center [844, 26] width 66 height 14
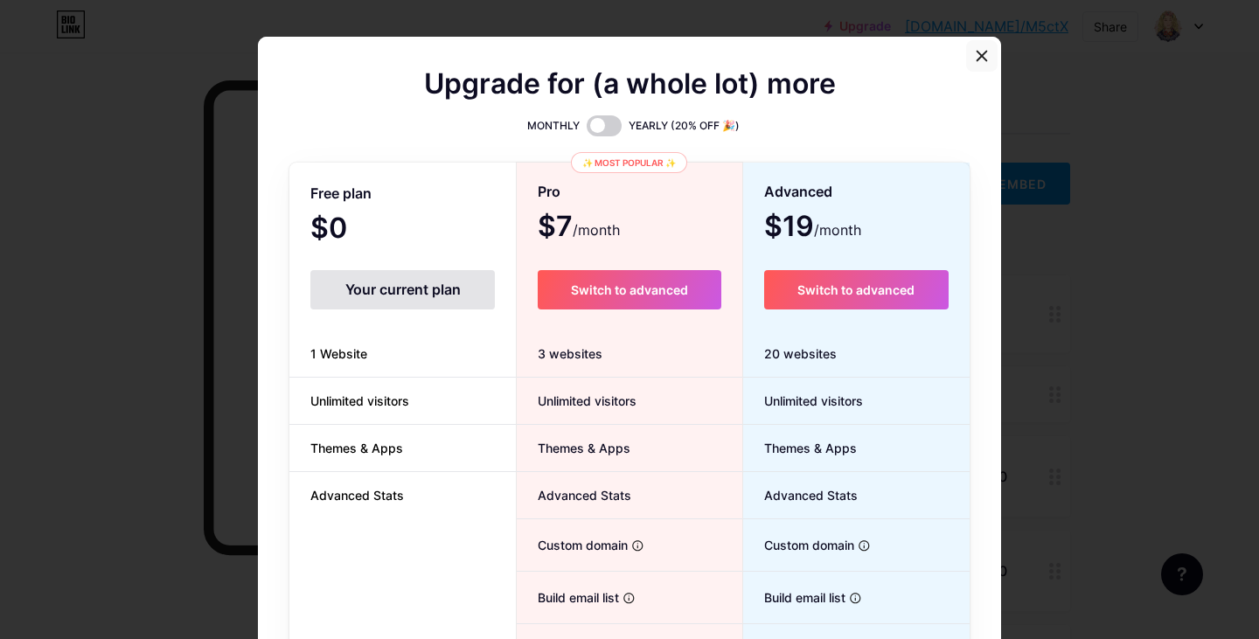
click at [978, 56] on icon at bounding box center [982, 56] width 14 height 14
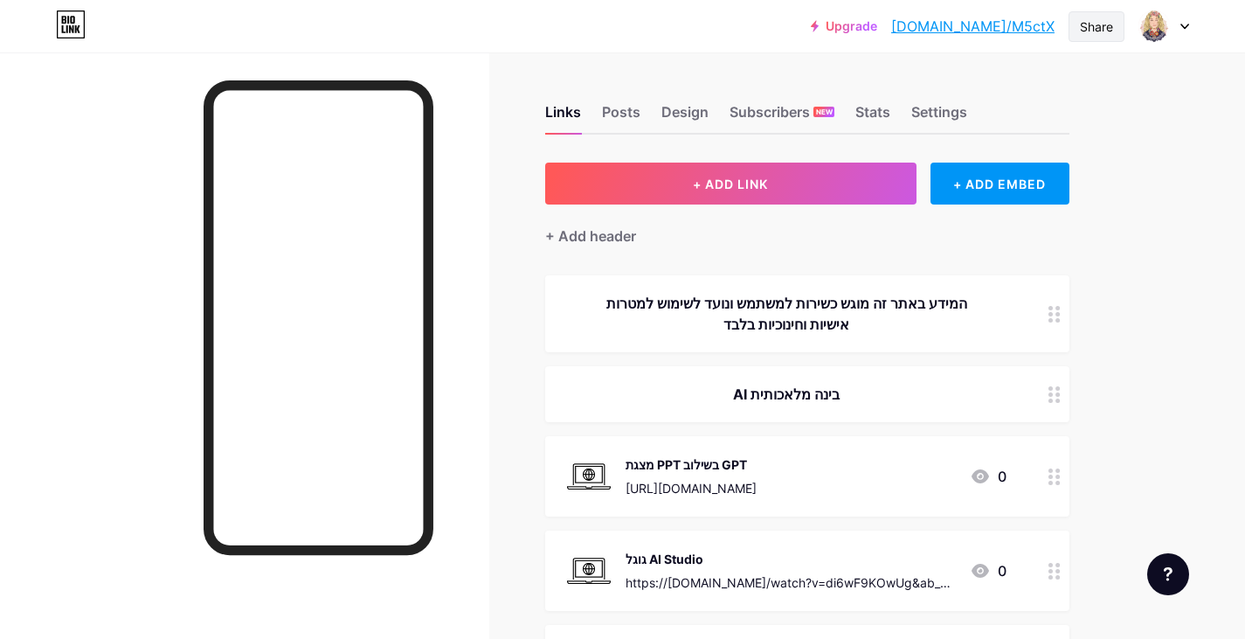
click at [1104, 26] on div "Share" at bounding box center [1096, 26] width 33 height 18
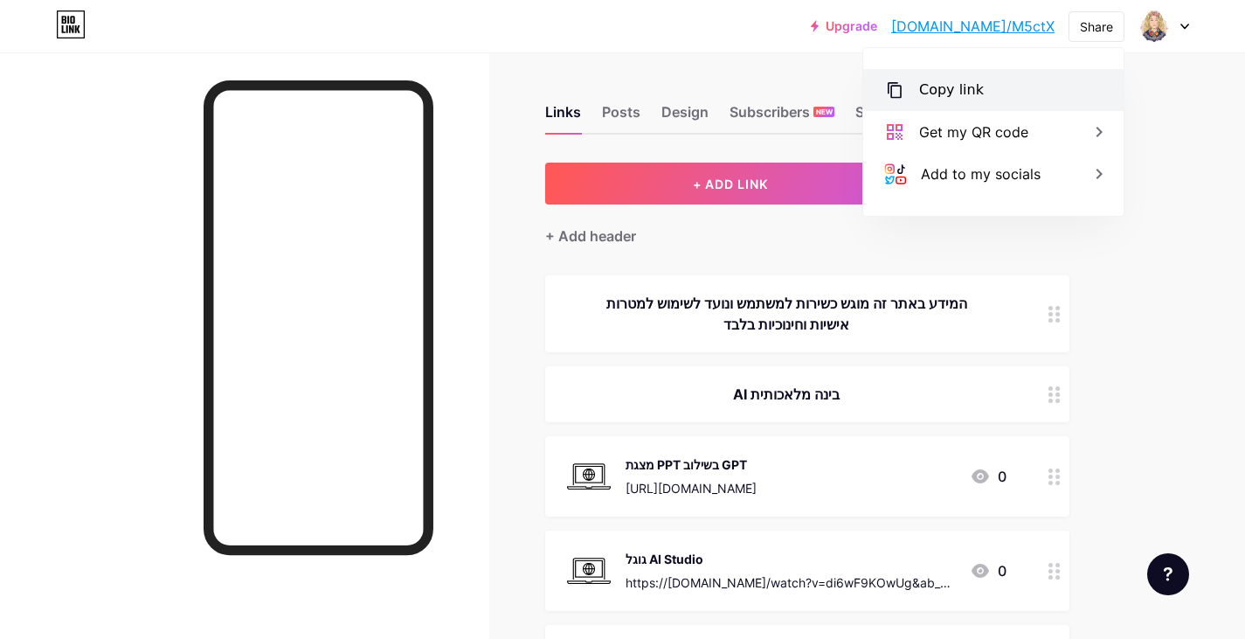
click at [952, 94] on div "Copy link" at bounding box center [951, 90] width 65 height 21
drag, startPoint x: 1239, startPoint y: 171, endPoint x: 1245, endPoint y: 163, distance: 10.0
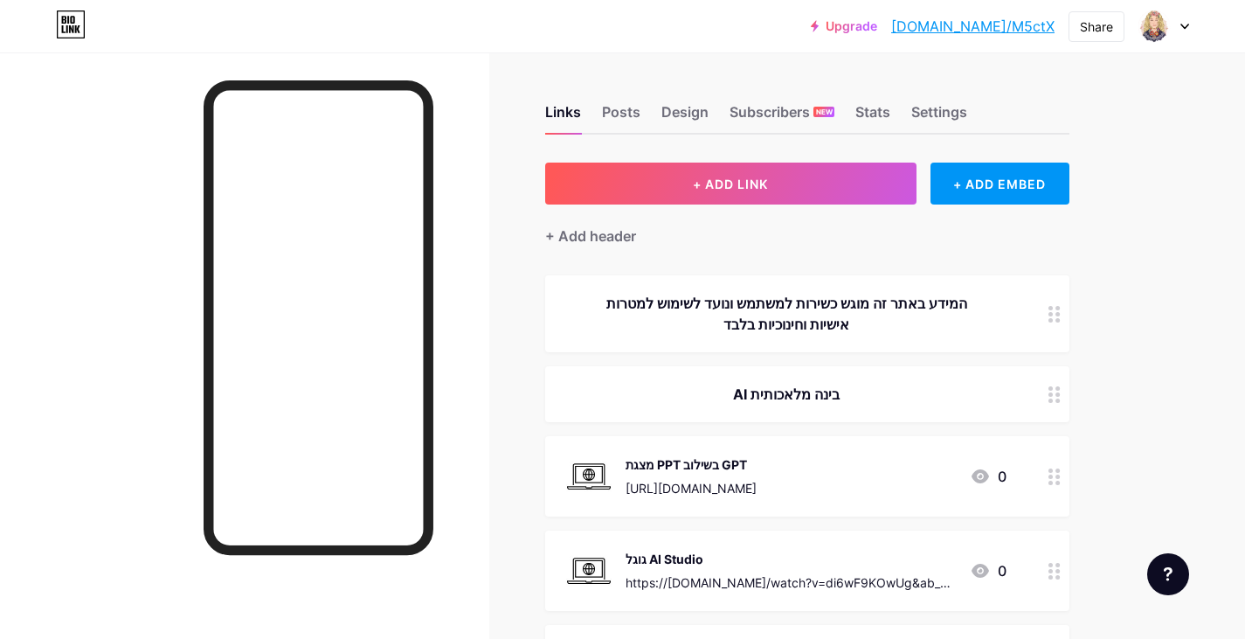
click at [468, 245] on div at bounding box center [244, 371] width 489 height 639
